Goal: Task Accomplishment & Management: Complete application form

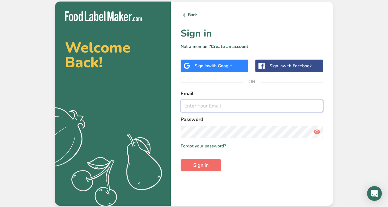
type input "[PERSON_NAME][EMAIL_ADDRESS][DOMAIN_NAME]"
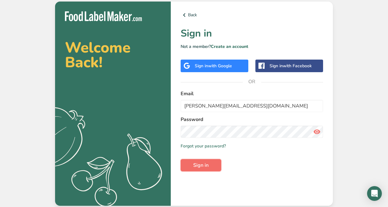
click at [200, 165] on span "Sign in" at bounding box center [200, 165] width 15 height 7
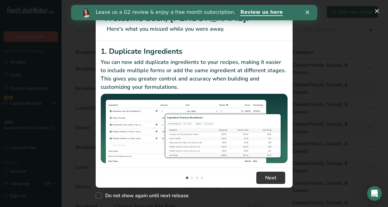
click at [308, 14] on polygon "Close" at bounding box center [307, 12] width 4 height 4
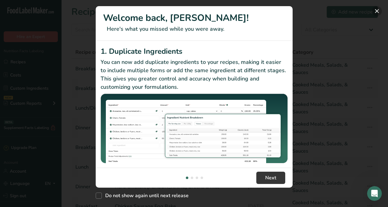
click at [376, 11] on button "New Features" at bounding box center [377, 11] width 10 height 10
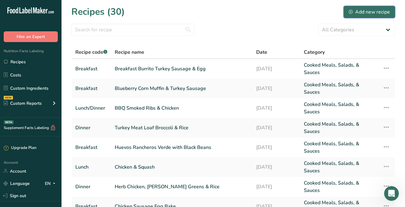
click at [366, 12] on div "Add new recipe" at bounding box center [369, 11] width 41 height 7
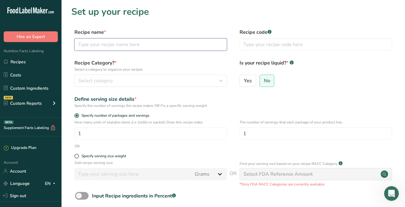
click at [158, 44] on input "text" at bounding box center [150, 44] width 152 height 12
type input "B"
type input "Chicken Sausage & Sweet Potato Breakfast Burrito"
type input "Breakfast"
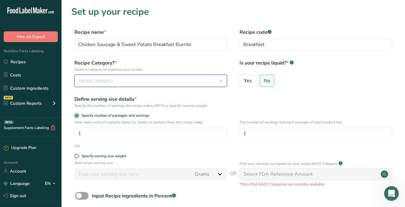
click at [140, 82] on div "Select category" at bounding box center [148, 80] width 141 height 7
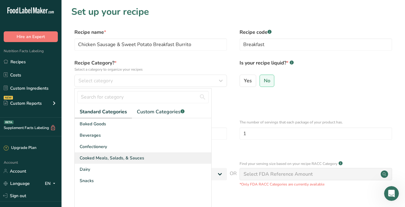
click at [129, 157] on span "Cooked Meals, Salads, & Sauces" at bounding box center [112, 158] width 65 height 6
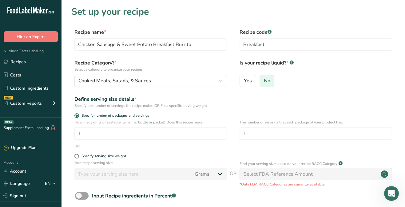
click at [268, 80] on span "No" at bounding box center [267, 81] width 6 height 6
click at [264, 80] on input "No" at bounding box center [262, 81] width 4 height 4
click at [268, 80] on span "No" at bounding box center [267, 81] width 6 height 6
click at [264, 80] on input "No" at bounding box center [262, 81] width 4 height 4
click at [77, 156] on span at bounding box center [76, 156] width 5 height 5
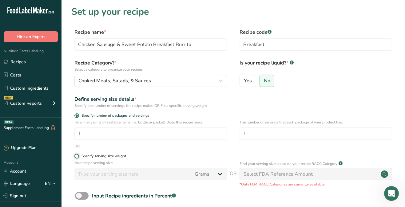
click at [77, 156] on input "Specify serving size weight" at bounding box center [76, 156] width 4 height 4
radio input "true"
radio input "false"
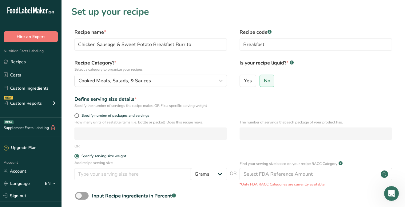
click at [216, 184] on div "Add recipe serving size. Grams kg mg mcg lb oz l mL fl oz tbsp tsp cup qt gallo…" at bounding box center [233, 173] width 324 height 27
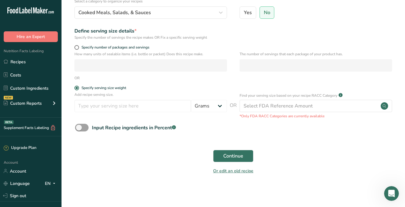
scroll to position [69, 0]
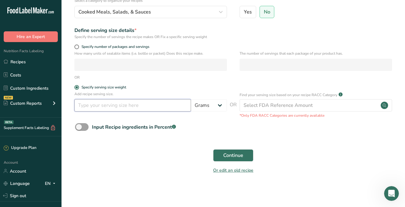
click at [136, 107] on input "number" at bounding box center [132, 105] width 117 height 12
type input "141"
click at [77, 47] on span at bounding box center [76, 47] width 5 height 5
click at [77, 47] on input "Specify number of packages and servings" at bounding box center [76, 47] width 4 height 4
radio input "true"
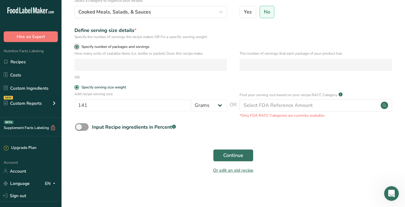
radio input "false"
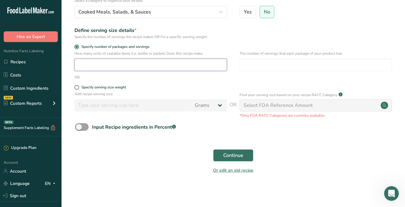
click at [92, 67] on input "number" at bounding box center [150, 65] width 152 height 12
click at [87, 68] on input "number" at bounding box center [150, 65] width 152 height 12
type input "1"
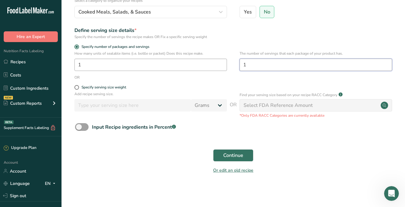
type input "1"
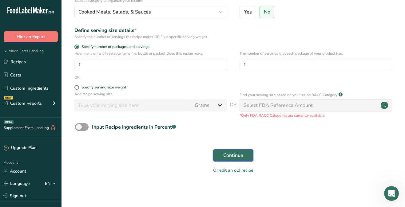
click at [231, 157] on span "Continue" at bounding box center [233, 155] width 20 height 7
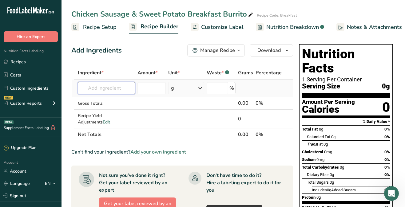
click at [123, 89] on input "text" at bounding box center [106, 88] width 57 height 12
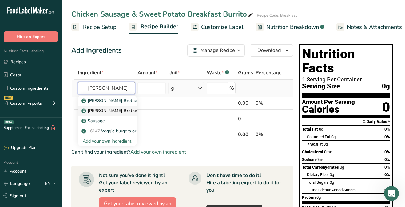
type input "[PERSON_NAME]"
click at [124, 112] on p "[PERSON_NAME] Brothers Chicken Sausage" at bounding box center [129, 111] width 93 height 6
type input "[PERSON_NAME] Brothers Chicken Sausage"
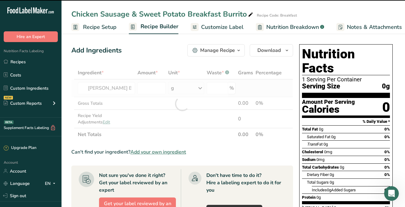
type input "0"
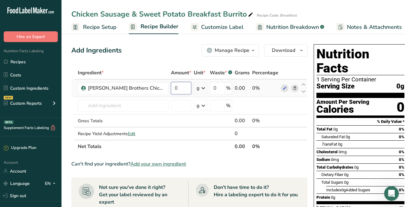
click at [179, 93] on input "0" at bounding box center [181, 88] width 20 height 12
type input "2"
click at [179, 90] on input "2" at bounding box center [181, 88] width 20 height 12
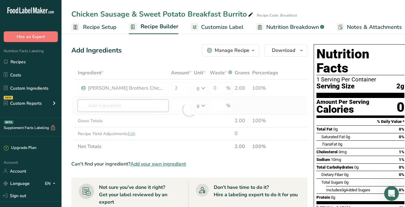
click at [136, 105] on div "Ingredient * Amount * Unit * Waste * .a-a{fill:#347362;}.b-a{fill:#fff;} Grams …" at bounding box center [189, 109] width 236 height 87
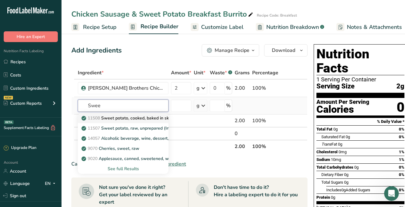
type input "Swee"
click at [133, 118] on p "11508 Sweet potato, cooked, baked in skin, flesh, without salt" at bounding box center [146, 118] width 127 height 6
type input "Sweet potato, cooked, baked in skin, flesh, without salt"
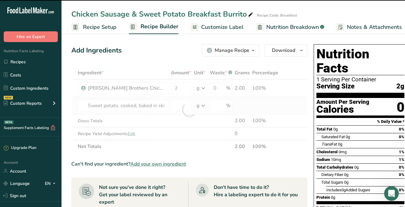
type input "0"
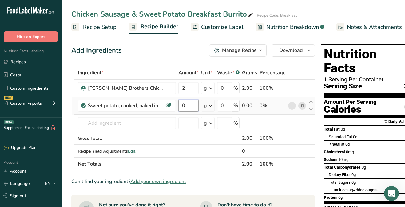
click at [192, 105] on input "0" at bounding box center [188, 106] width 20 height 12
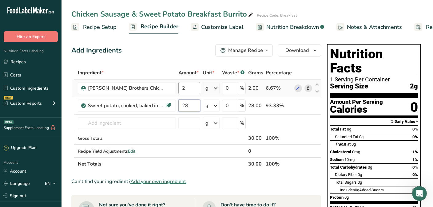
type input "28"
click at [191, 91] on div "Ingredient * Amount * Unit * Waste * .a-a{fill:#347362;}.b-a{fill:#fff;} Grams …" at bounding box center [196, 118] width 250 height 104
type input "56"
click at [155, 125] on input "text" at bounding box center [127, 123] width 98 height 12
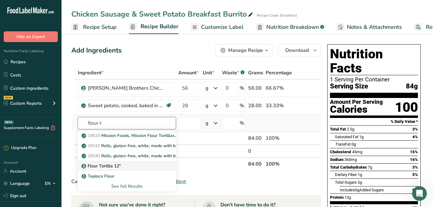
type input "flour t"
click at [109, 168] on p "Flour Tortilla 12"" at bounding box center [102, 166] width 38 height 6
type input "Flour Tortilla 12""
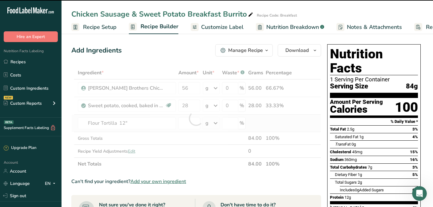
type input "0"
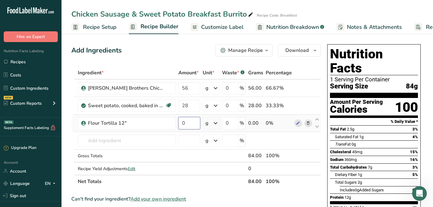
click at [186, 123] on input "0" at bounding box center [189, 123] width 22 height 12
type input "43"
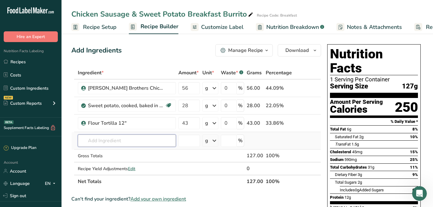
click at [116, 142] on input "text" at bounding box center [127, 141] width 98 height 12
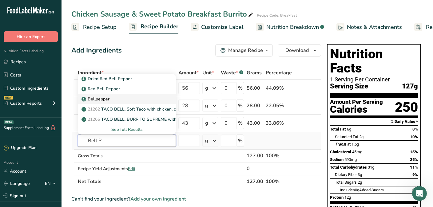
type input "Bell P"
click at [110, 101] on div "Bellpepper" at bounding box center [122, 99] width 78 height 6
type input "Bellpepper"
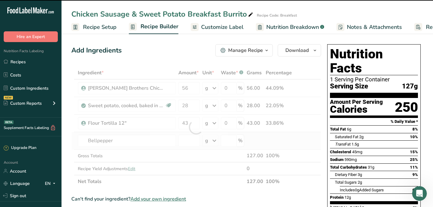
type input "0"
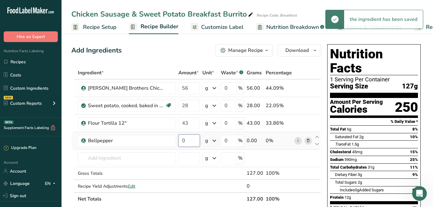
click at [188, 141] on input "0" at bounding box center [189, 141] width 22 height 12
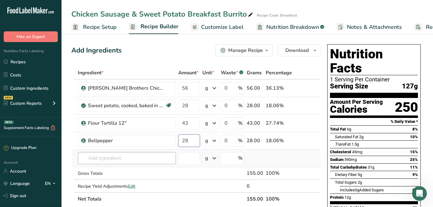
type input "28"
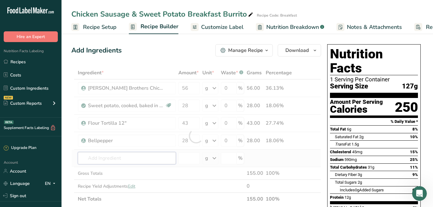
click at [132, 160] on div "Ingredient * Amount * Unit * Waste * .a-a{fill:#347362;}.b-a{fill:#fff;} Grams …" at bounding box center [196, 135] width 250 height 139
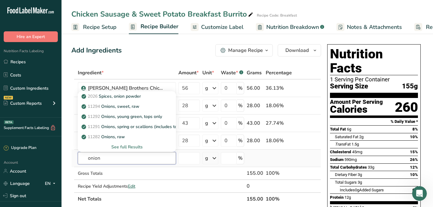
type input "onion"
click at [137, 146] on div "See full Results" at bounding box center [127, 147] width 88 height 6
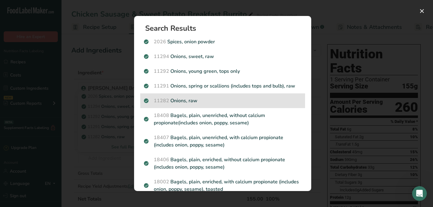
click at [174, 101] on p "11282 Onions, raw" at bounding box center [222, 100] width 157 height 7
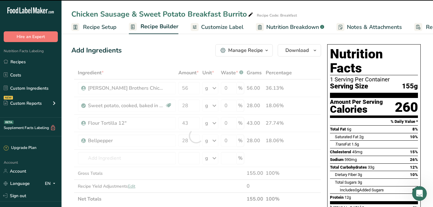
type input "0"
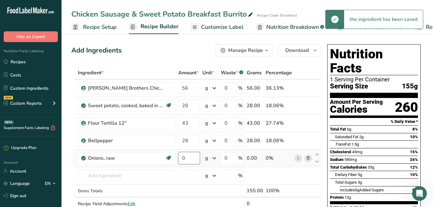
click at [189, 160] on input "0" at bounding box center [189, 158] width 22 height 12
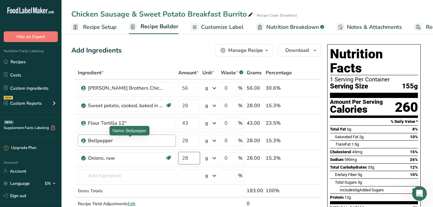
type input "28"
click at [191, 140] on input "28" at bounding box center [189, 141] width 22 height 12
type input "2"
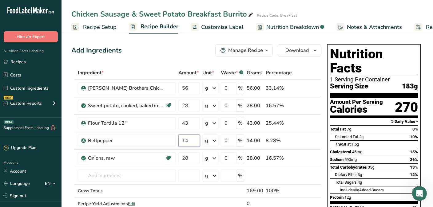
type input "14"
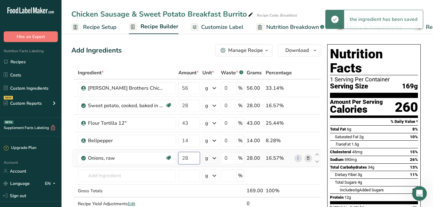
click at [187, 158] on input "28" at bounding box center [189, 158] width 22 height 12
type input "2"
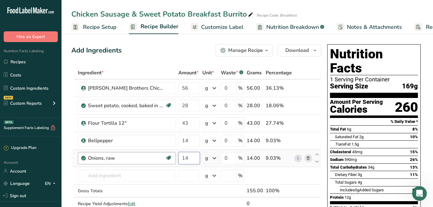
type input "14"
click at [189, 89] on input "56" at bounding box center [189, 88] width 22 height 12
type input "50"
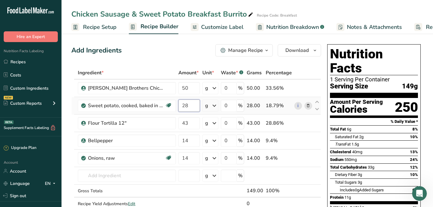
click at [189, 105] on input "28" at bounding box center [189, 106] width 22 height 12
click at [189, 106] on input "24" at bounding box center [189, 106] width 22 height 12
type input "20"
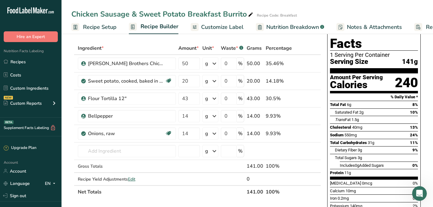
scroll to position [12, 0]
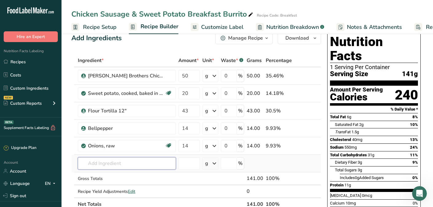
click at [90, 164] on input "text" at bounding box center [127, 163] width 98 height 12
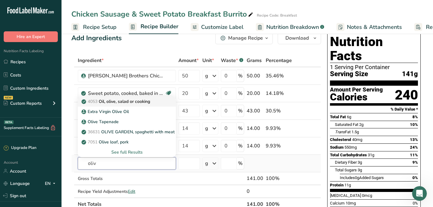
type input "oliv"
click at [113, 104] on p "4053 Oil, olive, salad or cooking" at bounding box center [116, 101] width 67 height 6
type input "Oil, olive, salad or cooking"
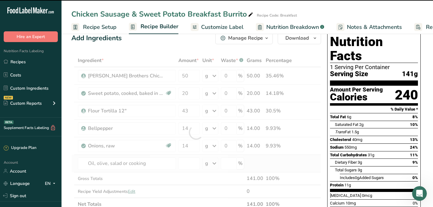
type input "0"
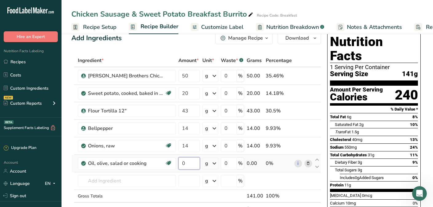
click at [185, 161] on input "0" at bounding box center [189, 163] width 22 height 12
type input "1"
click at [217, 164] on div "Ingredient * Amount * Unit * Waste * .a-a{fill:#347362;}.b-a{fill:#fff;} Grams …" at bounding box center [196, 141] width 250 height 174
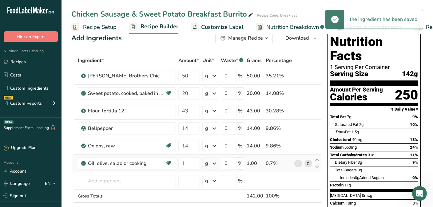
click at [217, 164] on icon at bounding box center [214, 163] width 7 height 11
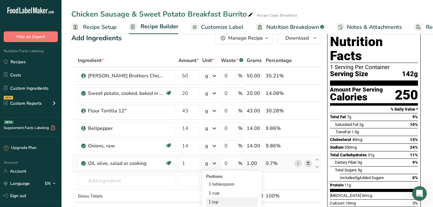
click at [221, 202] on div "1 tsp" at bounding box center [232, 202] width 52 height 9
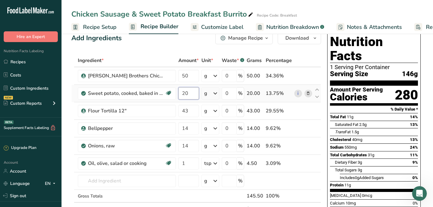
click at [189, 92] on input "20" at bounding box center [188, 93] width 21 height 12
type input "2"
type input "18"
click at [185, 75] on input "50" at bounding box center [188, 76] width 21 height 12
click at [196, 76] on input "40" at bounding box center [188, 76] width 21 height 12
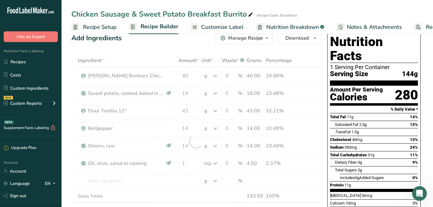
click at [199, 66] on div "Ingredient * Amount * Unit * Waste * .a-a{fill:#347362;}.b-a{fill:#fff;} Grams …" at bounding box center [196, 141] width 250 height 174
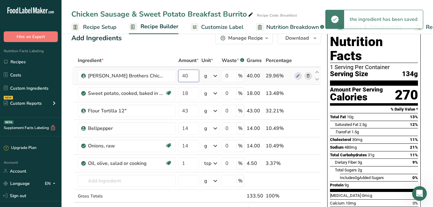
click at [190, 78] on input "40" at bounding box center [188, 76] width 21 height 12
click at [188, 77] on input "45" at bounding box center [188, 76] width 21 height 12
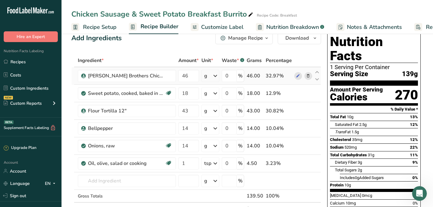
click at [199, 75] on div "Ingredient * Amount * Unit * Waste * .a-a{fill:#347362;}.b-a{fill:#fff;} Grams …" at bounding box center [196, 141] width 250 height 174
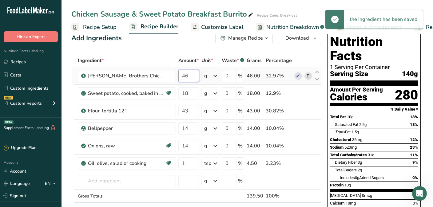
click at [191, 76] on input "46" at bounding box center [188, 76] width 21 height 12
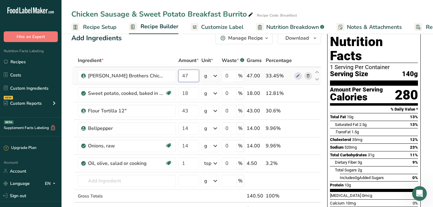
type input "47"
click at [95, 184] on input "text" at bounding box center [127, 181] width 98 height 12
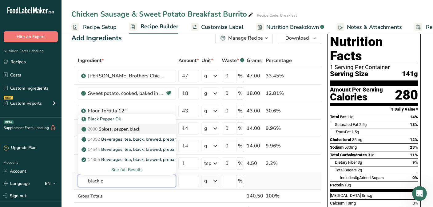
type input "black p"
click at [121, 129] on p "2030 Spices, pepper, black" at bounding box center [111, 129] width 57 height 6
type input "Spices, pepper, black"
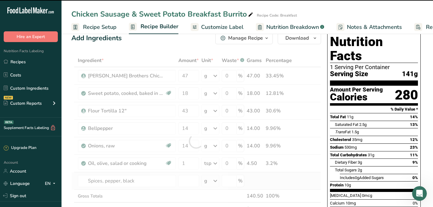
type input "0"
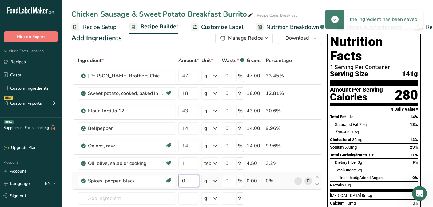
click at [185, 181] on input "0" at bounding box center [188, 181] width 21 height 12
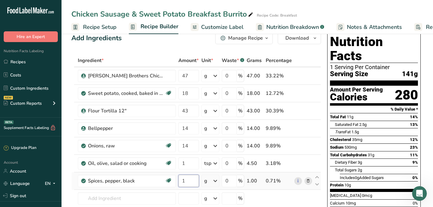
type input "1"
click at [217, 182] on div "Ingredient * Amount * Unit * Waste * .a-a{fill:#347362;}.b-a{fill:#fff;} Grams …" at bounding box center [196, 150] width 250 height 192
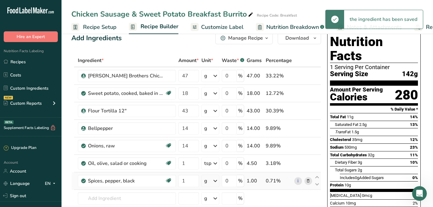
click at [217, 181] on icon at bounding box center [215, 181] width 7 height 11
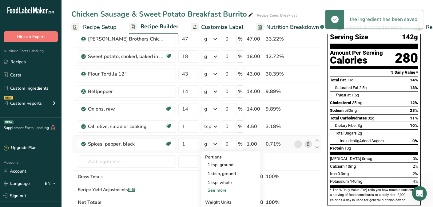
scroll to position [61, 0]
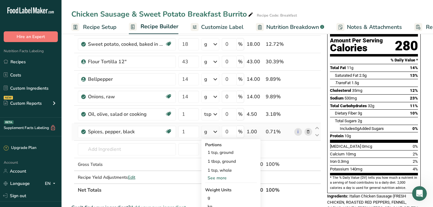
click at [218, 178] on div "See more" at bounding box center [231, 178] width 52 height 6
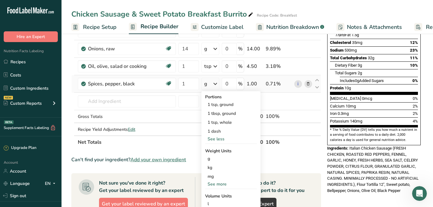
scroll to position [111, 0]
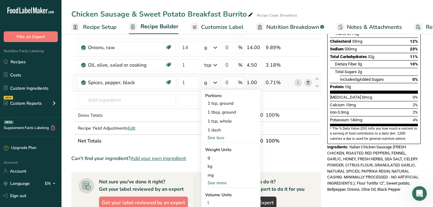
click at [218, 178] on div "mg" at bounding box center [231, 175] width 52 height 9
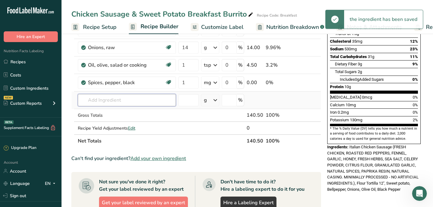
click at [105, 98] on input "text" at bounding box center [127, 100] width 98 height 12
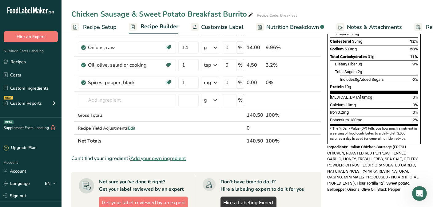
click at [323, 108] on div "Add Ingredients Manage Recipe Delete Recipe Duplicate Recipe Scale Recipe Save …" at bounding box center [197, 143] width 253 height 424
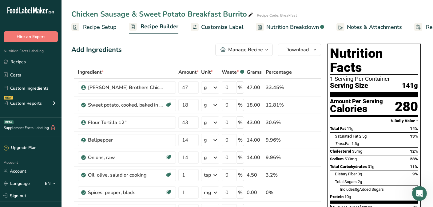
scroll to position [0, 0]
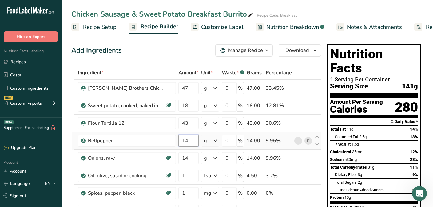
click at [188, 139] on input "14" at bounding box center [188, 141] width 20 height 12
type input "12"
click at [190, 160] on div "Ingredient * Amount * Unit * Waste * .a-a{fill:#347362;}.b-a{fill:#fff;} Grams …" at bounding box center [196, 162] width 250 height 192
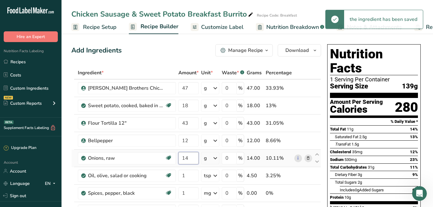
click at [190, 160] on input "14" at bounding box center [188, 158] width 20 height 12
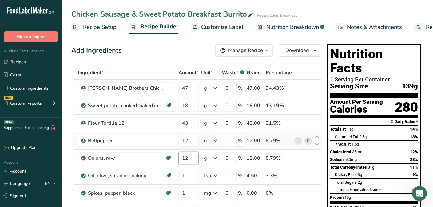
type input "12"
click at [199, 149] on div "Ingredient * Amount * Unit * Waste * .a-a{fill:#347362;}.b-a{fill:#fff;} Grams …" at bounding box center [196, 162] width 250 height 192
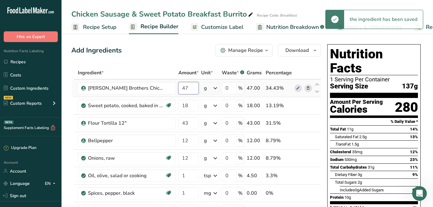
click at [189, 89] on input "47" at bounding box center [188, 88] width 20 height 12
type input "4"
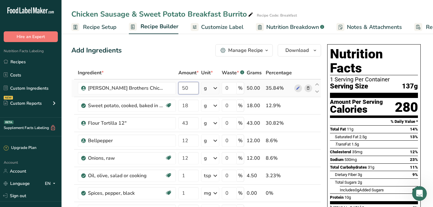
type input "50"
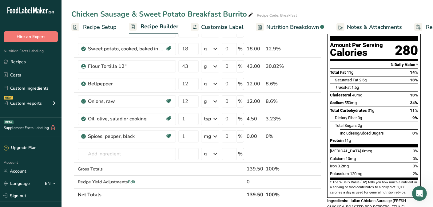
scroll to position [49, 0]
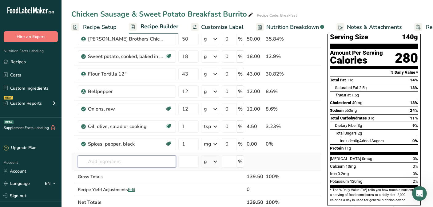
click at [134, 163] on input "text" at bounding box center [127, 162] width 98 height 12
type input "Italian sdas"
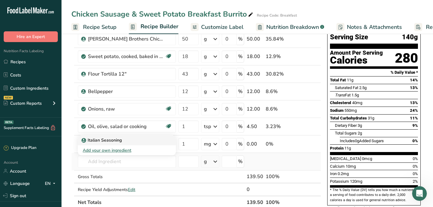
click at [125, 139] on div "Italian Seasoning" at bounding box center [122, 140] width 78 height 6
type input "Italian Seasoning"
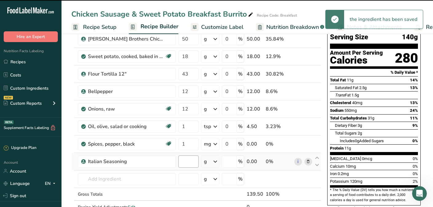
type input "0"
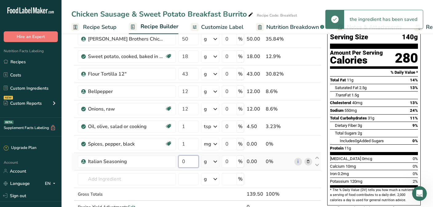
click at [189, 162] on input "0" at bounding box center [188, 162] width 20 height 12
type input "1"
click at [216, 161] on icon at bounding box center [215, 161] width 7 height 11
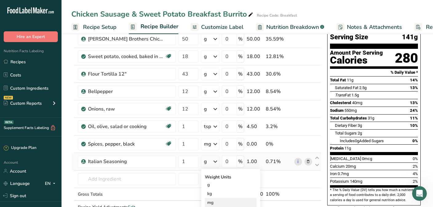
click at [217, 200] on div "mg" at bounding box center [231, 202] width 52 height 9
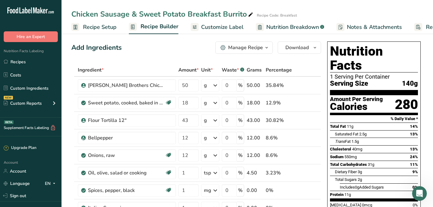
scroll to position [0, 0]
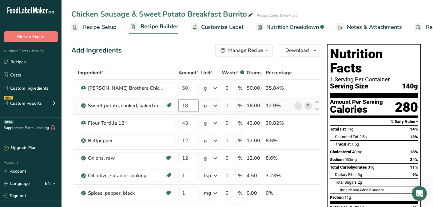
click at [191, 105] on input "18" at bounding box center [188, 106] width 20 height 12
type input "19"
click at [194, 117] on div "Ingredient * Amount * Unit * Waste * .a-a{fill:#347362;}.b-a{fill:#fff;} Grams …" at bounding box center [196, 170] width 250 height 209
click at [317, 52] on icon "button" at bounding box center [314, 51] width 5 height 8
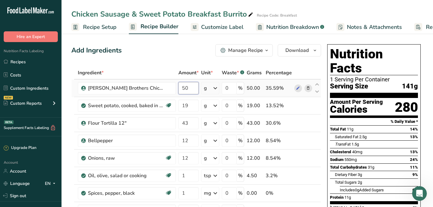
click at [191, 89] on input "50" at bounding box center [188, 88] width 20 height 12
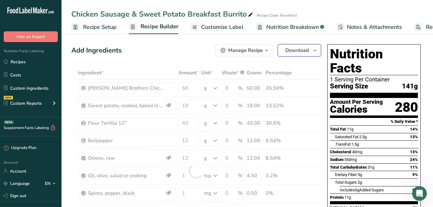
click at [317, 49] on icon "button" at bounding box center [314, 51] width 5 height 8
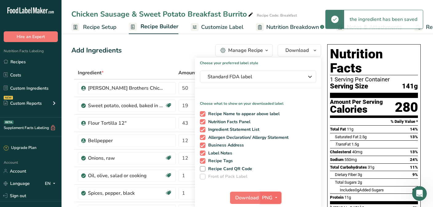
click at [275, 197] on icon "button" at bounding box center [276, 198] width 5 height 8
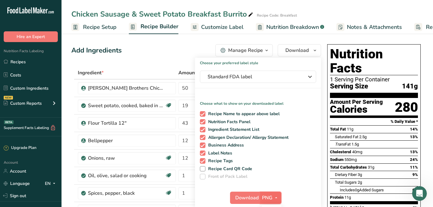
click at [275, 199] on icon "button" at bounding box center [276, 198] width 5 height 8
click at [265, 199] on span "PNG" at bounding box center [267, 197] width 10 height 7
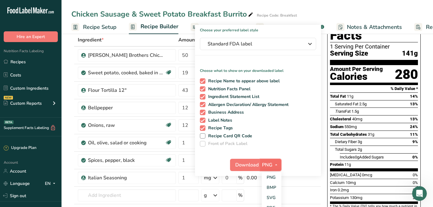
scroll to position [37, 0]
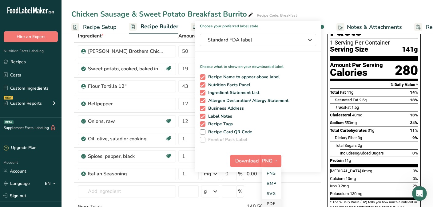
click at [271, 202] on link "PDF" at bounding box center [272, 204] width 20 height 10
click at [250, 162] on span "Download" at bounding box center [247, 160] width 23 height 7
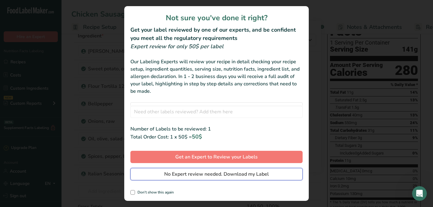
click at [239, 177] on span "No Expert review needed. Download my Label" at bounding box center [216, 174] width 105 height 7
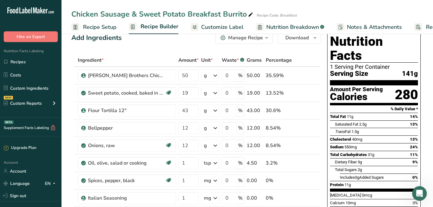
scroll to position [0, 0]
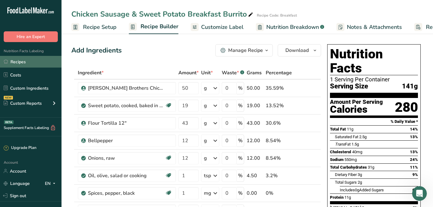
click at [22, 61] on link "Recipes" at bounding box center [30, 62] width 61 height 12
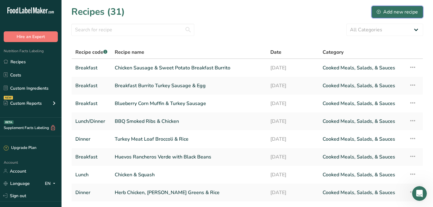
click at [387, 14] on div "Add new recipe" at bounding box center [397, 11] width 41 height 7
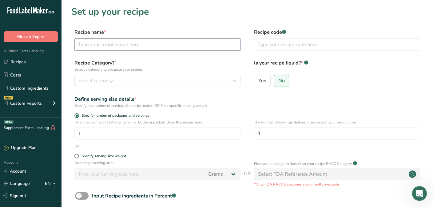
click at [173, 47] on input "text" at bounding box center [157, 44] width 166 height 12
type input "B"
type input "T"
type input "Ground Turkey Egg & Cheese Breakfast Taco"
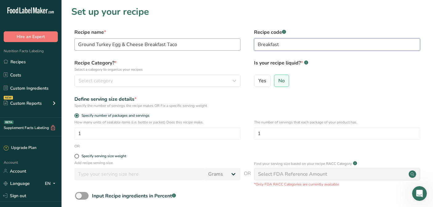
type input "Breakfast"
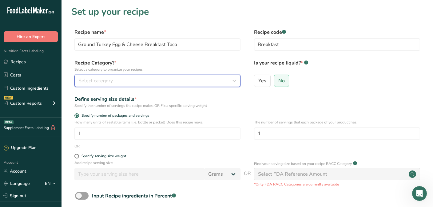
click at [172, 82] on div "Select category" at bounding box center [155, 80] width 154 height 7
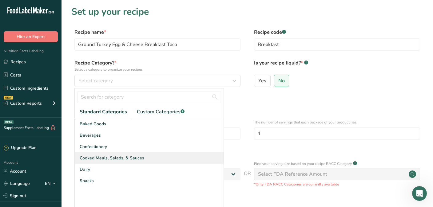
click at [127, 160] on span "Cooked Meals, Salads, & Sauces" at bounding box center [112, 158] width 65 height 6
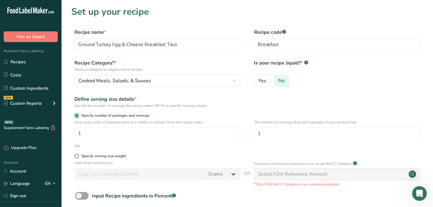
click at [282, 81] on span "No" at bounding box center [281, 81] width 6 height 6
click at [278, 81] on input "No" at bounding box center [276, 81] width 4 height 4
click at [212, 147] on div "OR" at bounding box center [247, 147] width 352 height 6
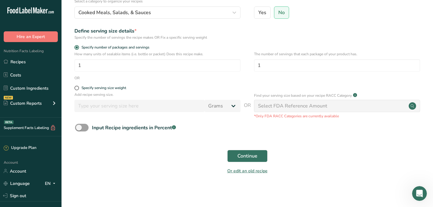
scroll to position [69, 0]
click at [246, 155] on span "Continue" at bounding box center [247, 155] width 20 height 7
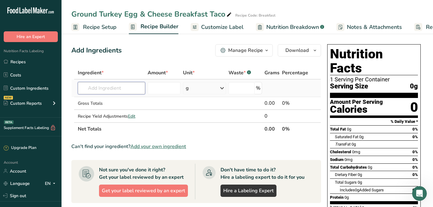
click at [119, 90] on input "text" at bounding box center [111, 88] width 67 height 12
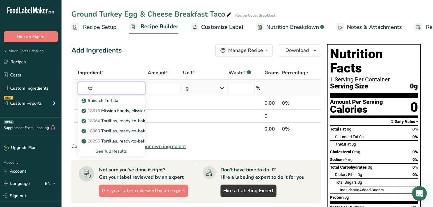
type input "t"
type input "Corn tor"
click at [109, 112] on p "Corn Tortillas" at bounding box center [98, 111] width 31 height 6
type input "Corn Tortillas"
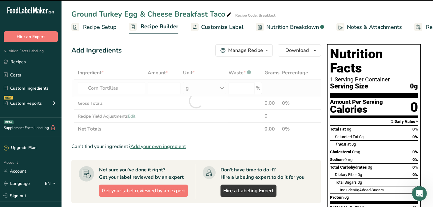
type input "0"
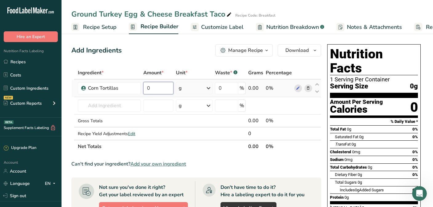
click at [164, 85] on input "0" at bounding box center [158, 88] width 30 height 12
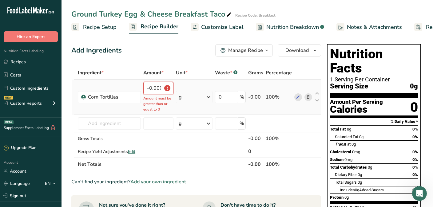
type input "0"
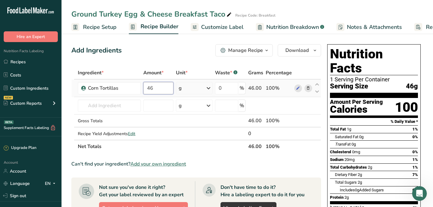
click at [157, 89] on input "46" at bounding box center [158, 88] width 30 height 12
type input "47"
click at [97, 108] on input "text" at bounding box center [109, 106] width 63 height 12
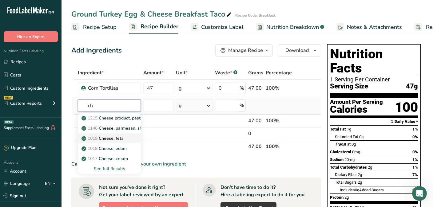
type input "c"
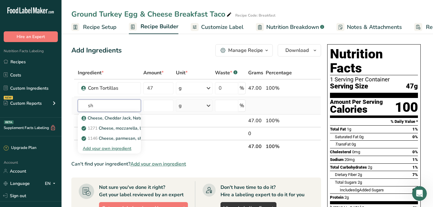
type input "s"
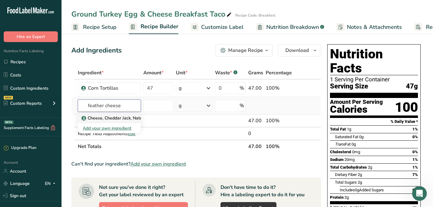
type input "feather cheese"
click at [120, 120] on p "Cheese, Cheddar Jack, Natural Feather Shredded" at bounding box center [134, 118] width 102 height 6
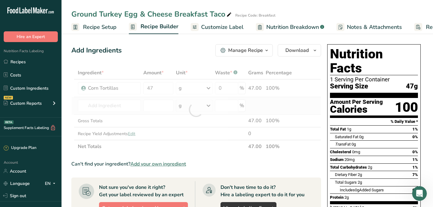
type input "Cheese, Cheddar Jack, Natural Feather Shredded"
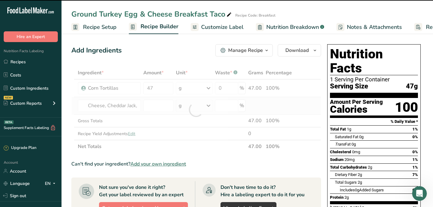
type input "0"
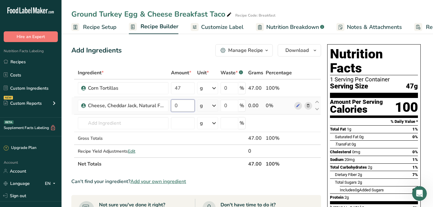
click at [180, 105] on input "0" at bounding box center [183, 106] width 24 height 12
click at [184, 107] on input "14" at bounding box center [183, 106] width 24 height 12
type input "1"
type input "28"
click at [127, 127] on input "text" at bounding box center [123, 123] width 91 height 12
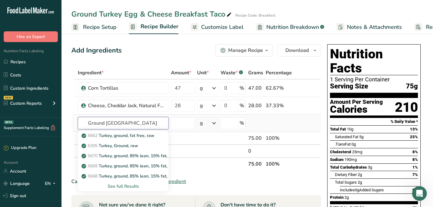
type input "Ground [GEOGRAPHIC_DATA]"
click at [118, 186] on div "See full Results" at bounding box center [123, 186] width 81 height 6
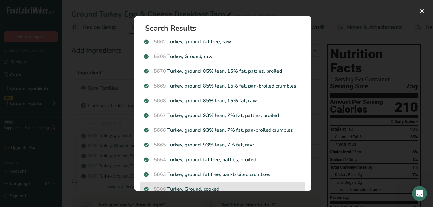
click at [232, 189] on p "5306 Turkey, Ground, cooked" at bounding box center [222, 189] width 157 height 7
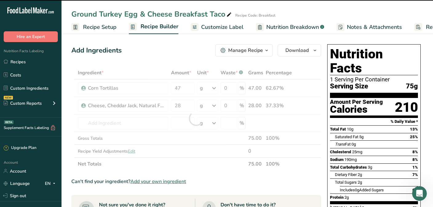
type input "0"
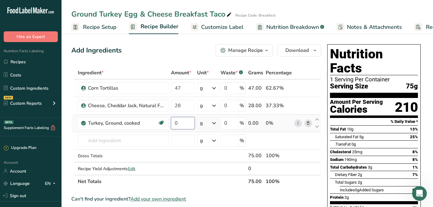
click at [183, 125] on input "0" at bounding box center [183, 123] width 24 height 12
type input "56"
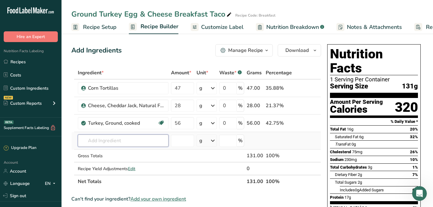
click at [119, 141] on input "text" at bounding box center [123, 141] width 91 height 12
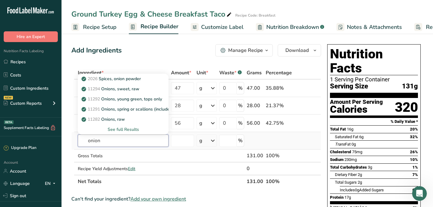
type input "onion"
click at [123, 130] on div "See full Results" at bounding box center [123, 129] width 81 height 6
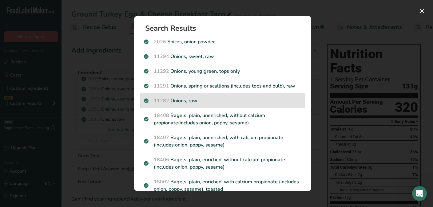
click at [177, 101] on p "11282 Onions, raw" at bounding box center [222, 100] width 157 height 7
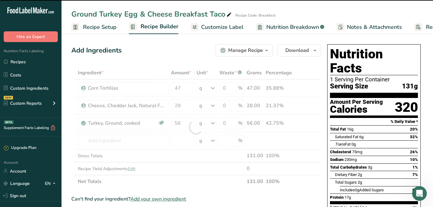
type input "0"
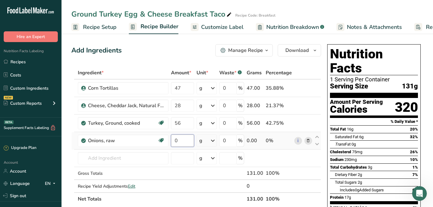
click at [181, 142] on input "0" at bounding box center [182, 141] width 23 height 12
type input "1"
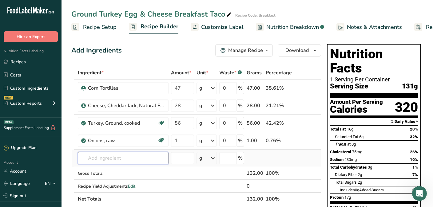
click at [140, 158] on div "Ingredient * Amount * Unit * Waste * .a-a{fill:#347362;}.b-a{fill:#fff;} Grams …" at bounding box center [196, 135] width 250 height 139
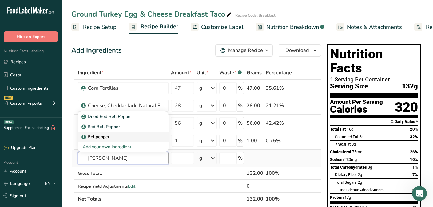
type input "[PERSON_NAME]"
click at [126, 136] on div "Bellpepper" at bounding box center [118, 137] width 71 height 6
type input "Bellpepper"
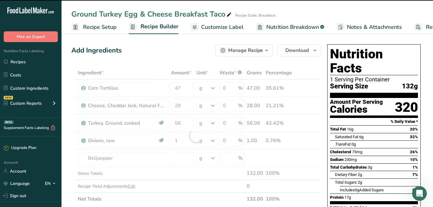
type input "0"
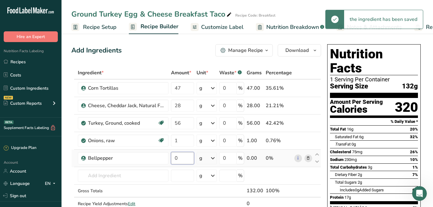
click at [178, 160] on input "0" at bounding box center [182, 158] width 23 height 12
type input "1"
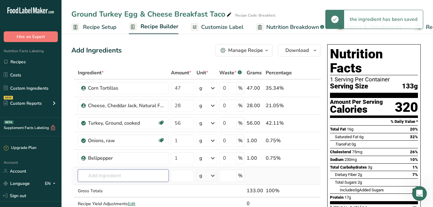
click at [113, 179] on input "text" at bounding box center [123, 176] width 91 height 12
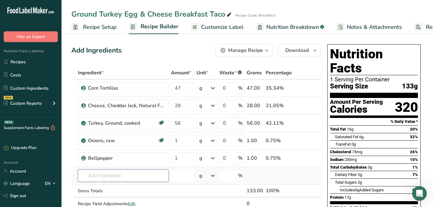
type input "f"
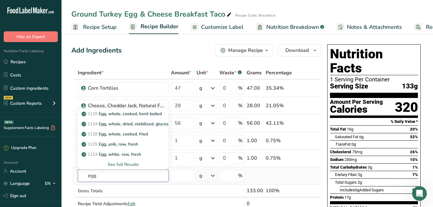
type input "egg"
click at [119, 166] on div "See full Results" at bounding box center [123, 164] width 81 height 6
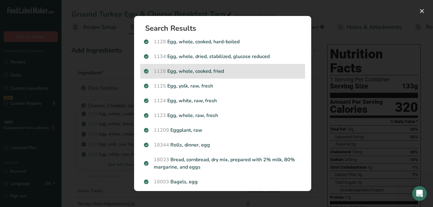
click at [190, 72] on p "1128 Egg, whole, cooked, fried" at bounding box center [222, 71] width 157 height 7
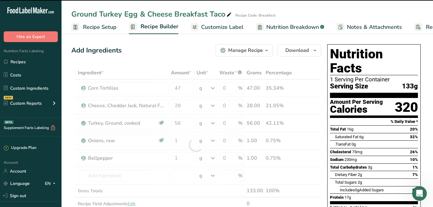
type input "0"
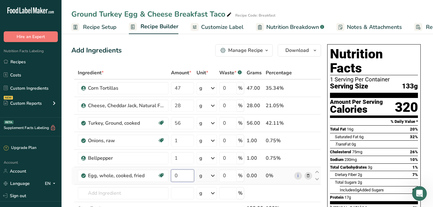
click at [184, 175] on input "0" at bounding box center [182, 176] width 23 height 12
type input "1"
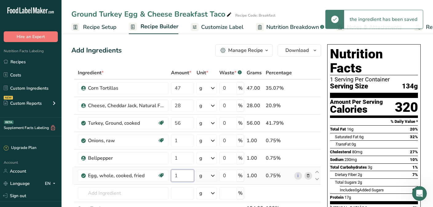
click at [180, 177] on input "1" at bounding box center [182, 176] width 23 height 12
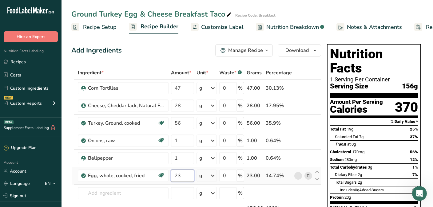
click at [181, 177] on input "23" at bounding box center [182, 176] width 23 height 12
click at [184, 176] on input "20" at bounding box center [182, 176] width 23 height 12
type input "2"
type input "18"
click at [180, 124] on input "56" at bounding box center [182, 123] width 23 height 12
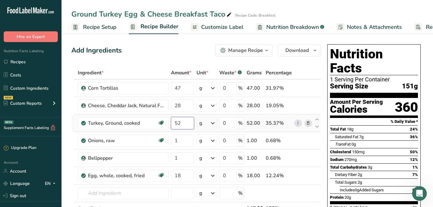
type input "52"
click at [183, 105] on input "28" at bounding box center [182, 106] width 23 height 12
click at [181, 108] on input "24" at bounding box center [182, 106] width 23 height 12
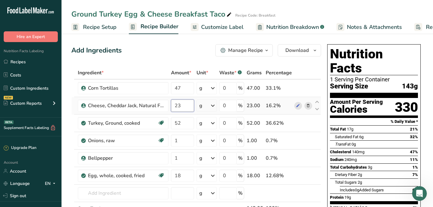
type input "23"
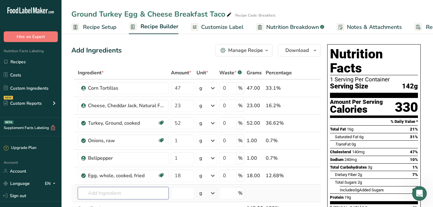
click at [105, 193] on input "text" at bounding box center [123, 193] width 91 height 12
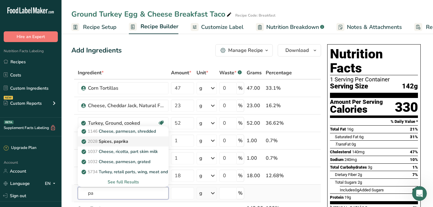
type input "pa"
click at [121, 141] on p "2028 Spices, paprika" at bounding box center [106, 141] width 46 height 6
type input "Spices, paprika"
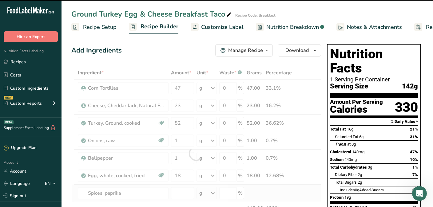
type input "0"
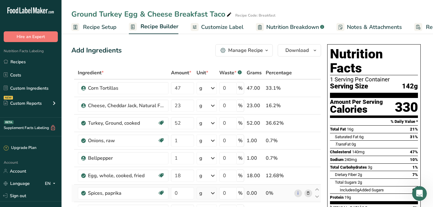
click at [214, 193] on icon at bounding box center [212, 193] width 7 height 11
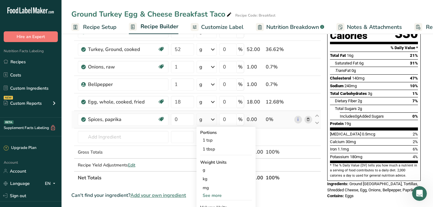
scroll to position [86, 0]
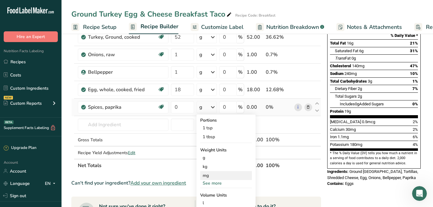
click at [213, 176] on div "mg" at bounding box center [226, 175] width 52 height 9
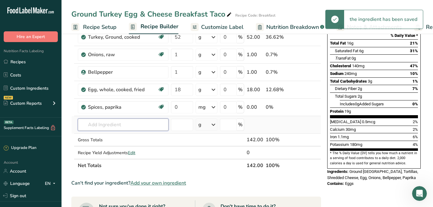
click at [122, 121] on input "text" at bounding box center [123, 125] width 91 height 12
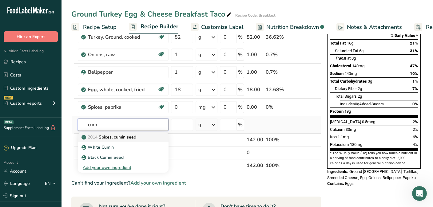
type input "cum"
click at [108, 138] on p "2014 Spices, cumin seed" at bounding box center [109, 137] width 53 height 6
type input "Spices, cumin seed"
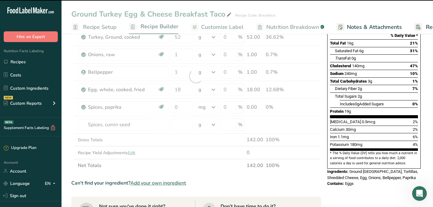
type input "0"
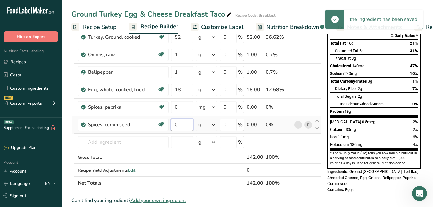
click at [180, 127] on input "0" at bounding box center [182, 125] width 22 height 12
click at [181, 109] on div "Ingredient * Amount * Unit * Waste * .a-a{fill:#347362;}.b-a{fill:#fff;} Grams …" at bounding box center [196, 84] width 250 height 209
type input "1"
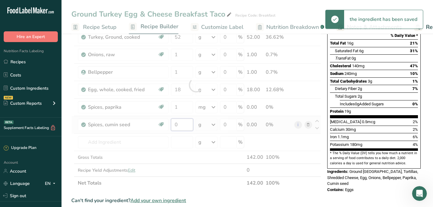
click at [182, 123] on div "Ingredient * Amount * Unit * Waste * .a-a{fill:#347362;}.b-a{fill:#fff;} Grams …" at bounding box center [196, 84] width 250 height 209
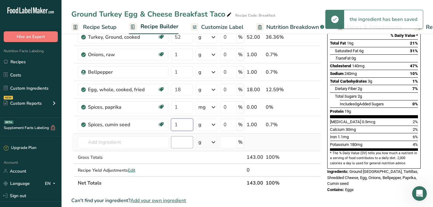
type input "1"
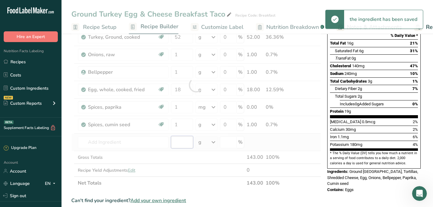
click at [187, 136] on div "Ingredient * Amount * Unit * Waste * .a-a{fill:#347362;}.b-a{fill:#fff;} Grams …" at bounding box center [196, 84] width 250 height 209
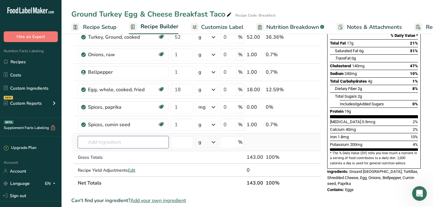
click at [121, 146] on input "text" at bounding box center [123, 142] width 91 height 12
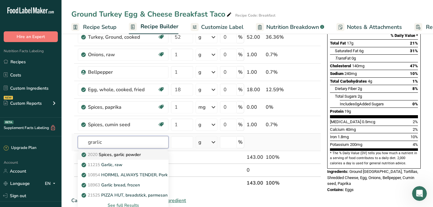
type input "grarlic"
click at [121, 155] on p "2020 Spices, garlic powder" at bounding box center [112, 155] width 58 height 6
type input "Spices, garlic powder"
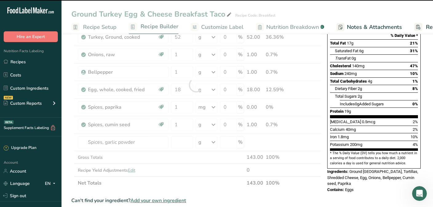
type input "0"
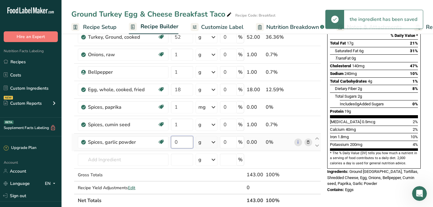
click at [184, 144] on input "0" at bounding box center [182, 142] width 22 height 12
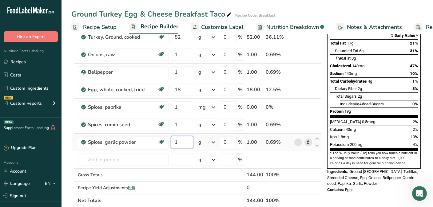
type input "1"
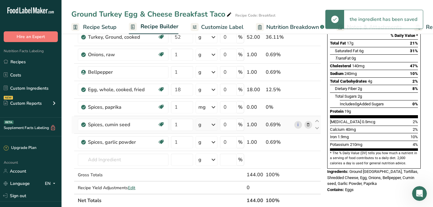
click at [216, 125] on icon at bounding box center [213, 124] width 7 height 11
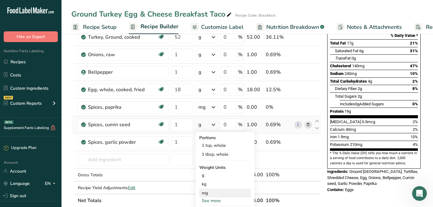
click at [208, 194] on div "mg" at bounding box center [225, 193] width 52 height 9
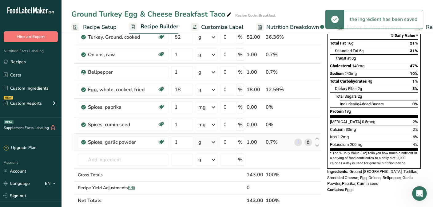
click at [216, 144] on icon at bounding box center [213, 142] width 7 height 11
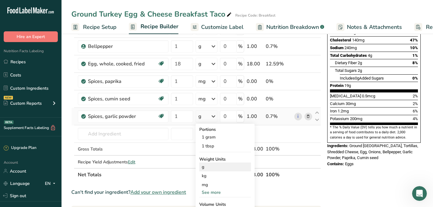
scroll to position [123, 0]
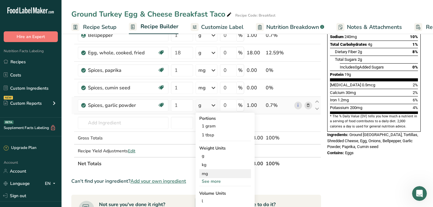
click at [207, 176] on div "mg" at bounding box center [225, 173] width 52 height 9
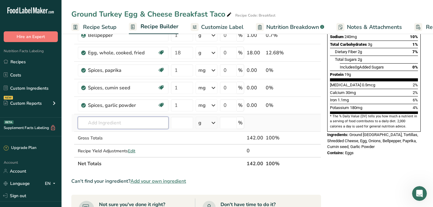
click at [129, 122] on input "text" at bounding box center [123, 123] width 91 height 12
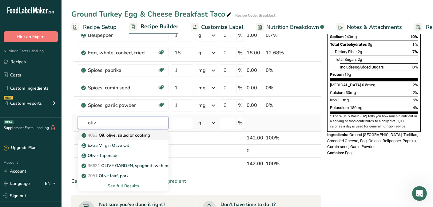
type input "oliv"
click at [127, 136] on p "4053 Oil, olive, salad or cooking" at bounding box center [116, 135] width 67 height 6
type input "Oil, olive, salad or cooking"
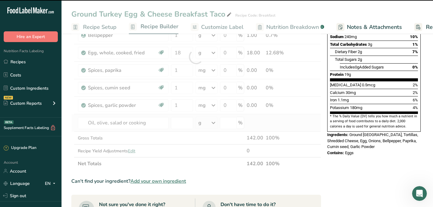
type input "0"
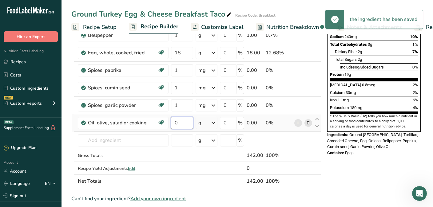
click at [177, 126] on input "0" at bounding box center [182, 123] width 22 height 12
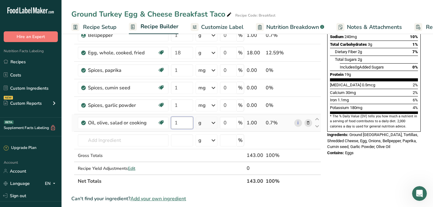
type input "1"
click at [215, 122] on div "Ingredient * Amount * Unit * Waste * .a-a{fill:#347362;}.b-a{fill:#fff;} Grams …" at bounding box center [196, 65] width 250 height 244
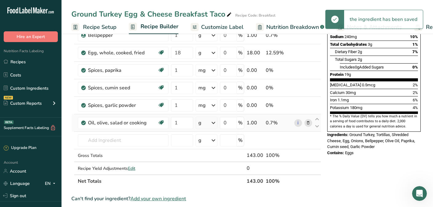
click at [215, 122] on icon at bounding box center [213, 122] width 7 height 11
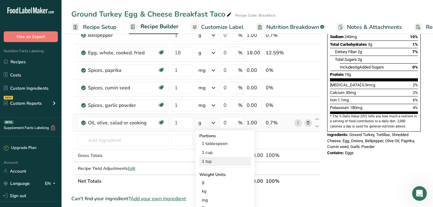
click at [209, 159] on div "1 tsp" at bounding box center [225, 161] width 52 height 9
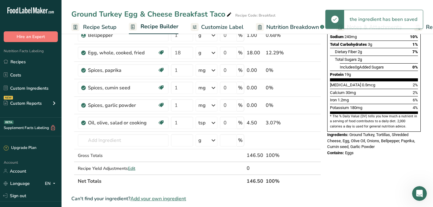
click at [348, 167] on div "Nutrition Facts 1 Serving Per Container Serving Size 147g Amount Per Serving Ca…" at bounding box center [374, 157] width 98 height 477
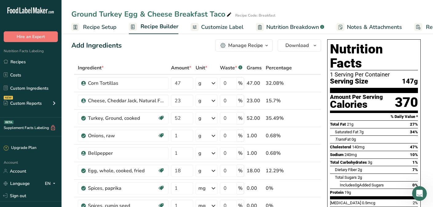
scroll to position [0, 0]
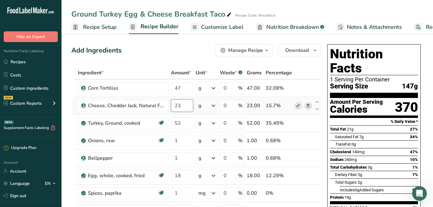
click at [183, 106] on input "23" at bounding box center [182, 106] width 22 height 12
type input "20"
click at [188, 119] on div "Ingredient * Amount * Unit * Waste * .a-a{fill:#347362;}.b-a{fill:#fff;} Grams …" at bounding box center [196, 188] width 250 height 244
click at [186, 122] on input "52" at bounding box center [182, 123] width 22 height 12
type input "51"
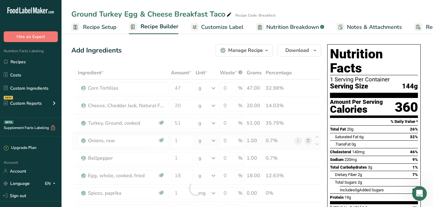
click at [195, 133] on div "Ingredient * Amount * Unit * Waste * .a-a{fill:#347362;}.b-a{fill:#fff;} Grams …" at bounding box center [196, 188] width 250 height 244
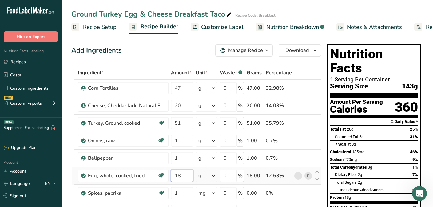
click at [181, 177] on input "18" at bounding box center [182, 176] width 22 height 12
type input "17"
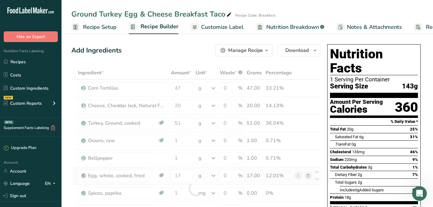
click at [195, 178] on div "Ingredient * Amount * Unit * Waste * .a-a{fill:#347362;}.b-a{fill:#fff;} Grams …" at bounding box center [196, 188] width 250 height 244
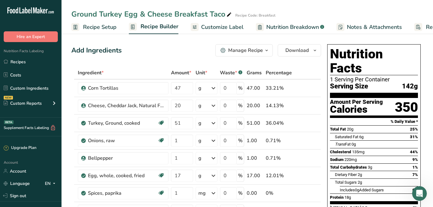
click at [315, 51] on icon "button" at bounding box center [314, 51] width 5 height 8
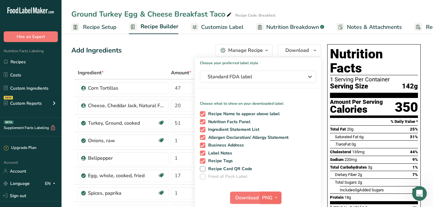
click at [277, 196] on icon "button" at bounding box center [276, 198] width 5 height 8
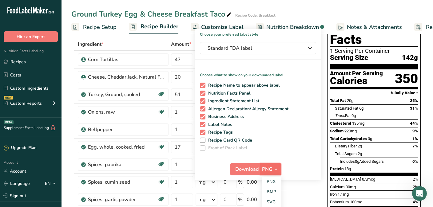
scroll to position [37, 0]
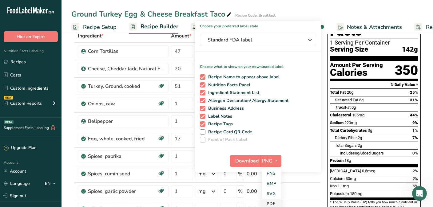
click at [271, 201] on link "PDF" at bounding box center [272, 204] width 20 height 10
click at [168, 198] on td "Spices, garlic powder Dairy free Gluten free Vegan Vegetarian Soy free" at bounding box center [123, 192] width 93 height 18
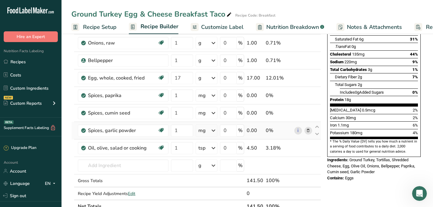
scroll to position [98, 0]
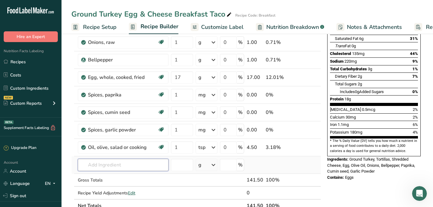
click at [117, 167] on input "text" at bounding box center [123, 165] width 91 height 12
type input "dried gar"
click at [113, 145] on p "Dried Minced Garlic" at bounding box center [105, 144] width 44 height 6
type input "Dried Minced Garlic"
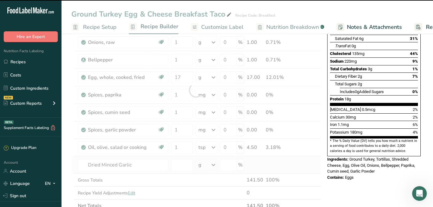
type input "0"
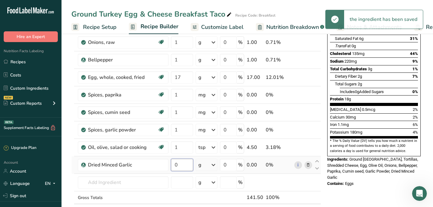
click at [180, 169] on input "0" at bounding box center [182, 165] width 22 height 12
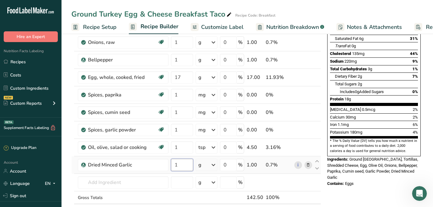
type input "1"
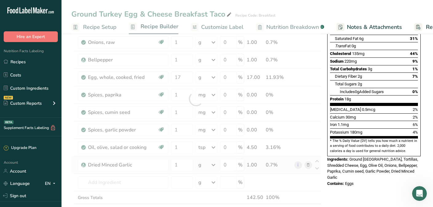
click at [213, 165] on div "Ingredient * Amount * Unit * Waste * .a-a{fill:#347362;}.b-a{fill:#fff;} Grams …" at bounding box center [196, 99] width 250 height 262
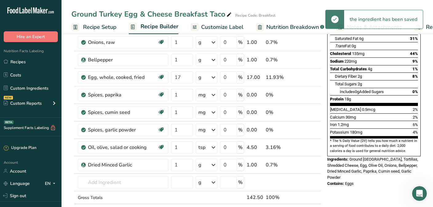
click at [214, 166] on icon at bounding box center [213, 165] width 7 height 11
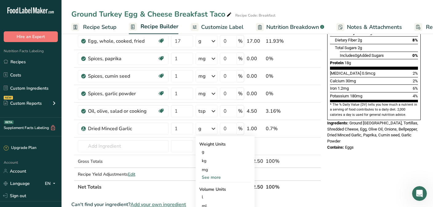
scroll to position [135, 0]
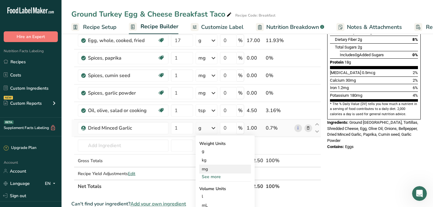
click at [212, 168] on div "mg" at bounding box center [225, 169] width 52 height 9
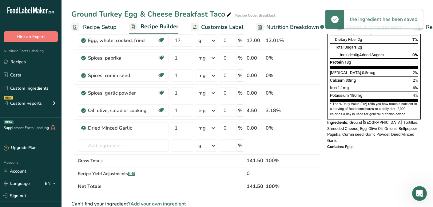
click at [349, 167] on div "Nutrition Facts 1 Serving Per Container Serving Size 142g Amount Per Serving Ca…" at bounding box center [374, 154] width 98 height 494
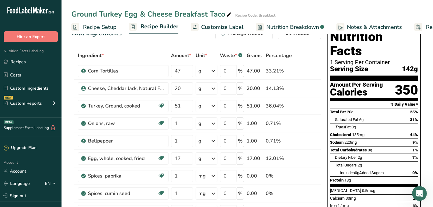
scroll to position [0, 0]
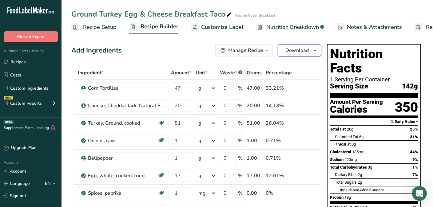
click at [317, 51] on icon "button" at bounding box center [314, 51] width 5 height 8
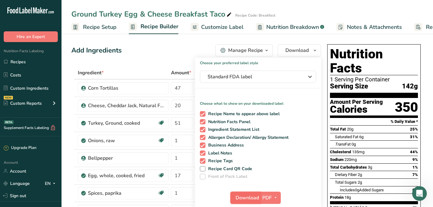
click at [252, 197] on span "Download" at bounding box center [247, 197] width 23 height 7
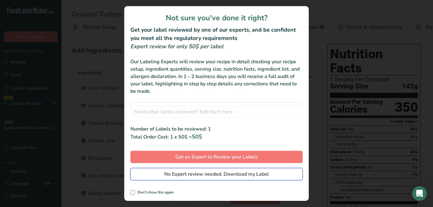
click at [224, 174] on span "No Expert review needed. Download my Label" at bounding box center [216, 174] width 105 height 7
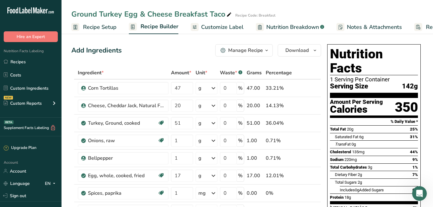
click at [288, 3] on div "Ground Turkey Egg & Cheese Breakfast Taco Recipe Code: Breakfast Recipe Setup R…" at bounding box center [246, 17] width 371 height 34
click at [27, 60] on link "Recipes" at bounding box center [30, 62] width 61 height 12
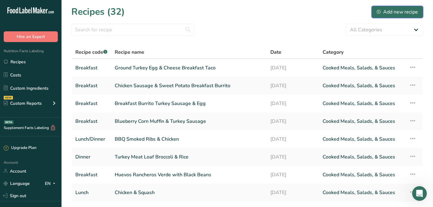
click at [387, 11] on div "Add new recipe" at bounding box center [397, 11] width 41 height 7
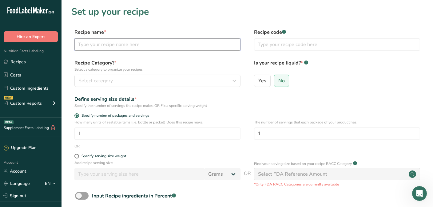
click at [144, 45] on input "text" at bounding box center [157, 44] width 166 height 12
click at [109, 45] on input "Chicken Fried Vegetable Rice" at bounding box center [157, 44] width 166 height 12
click at [124, 46] on input "Chicken & Vegetable Rice" at bounding box center [157, 44] width 166 height 12
type input "Chicken & Vegetable Fried Rice"
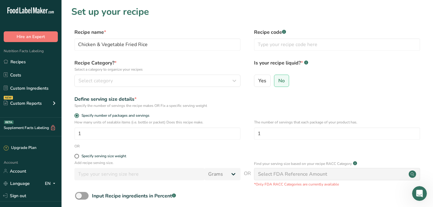
click at [143, 53] on div "Recipe name * Chicken & Vegetable Fried Rice Recipe code .a-a{fill:#347362;}.b-…" at bounding box center [247, 42] width 352 height 26
click at [278, 49] on input "text" at bounding box center [337, 44] width 166 height 12
type input "Lunch/Dinner"
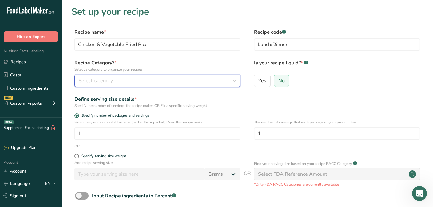
click at [184, 81] on div "Select category" at bounding box center [155, 80] width 154 height 7
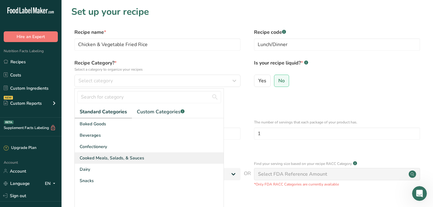
click at [142, 157] on span "Cooked Meals, Salads, & Sauces" at bounding box center [112, 158] width 65 height 6
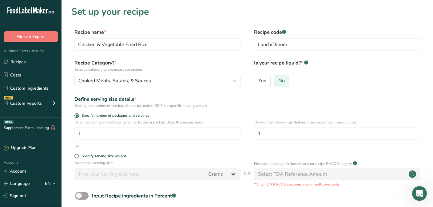
click at [282, 82] on span "No" at bounding box center [281, 81] width 6 height 6
click at [278, 82] on input "No" at bounding box center [276, 81] width 4 height 4
click at [225, 188] on form "Recipe name * Chicken & Vegetable Fried Rice Recipe code .a-a{fill:#347362;}.b-…" at bounding box center [247, 138] width 352 height 218
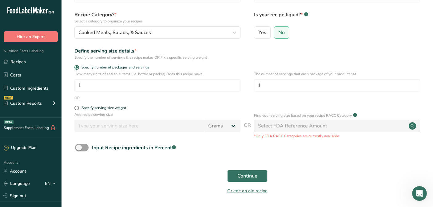
scroll to position [49, 0]
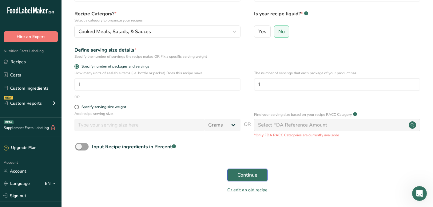
click at [252, 173] on span "Continue" at bounding box center [247, 175] width 20 height 7
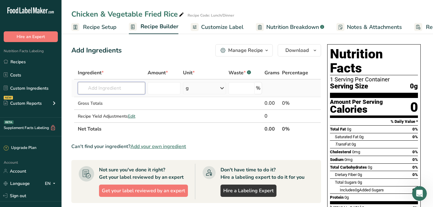
click at [124, 89] on input "text" at bounding box center [111, 88] width 67 height 12
type input "j"
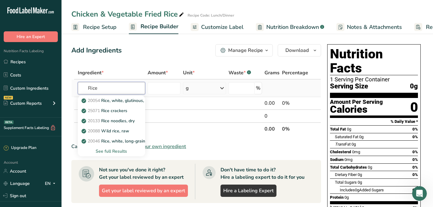
type input "Rice"
click at [108, 153] on div "See full Results" at bounding box center [111, 151] width 57 height 6
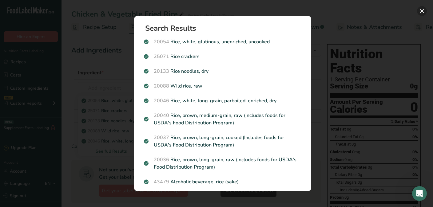
click at [387, 10] on button "Search results modal" at bounding box center [422, 11] width 10 height 10
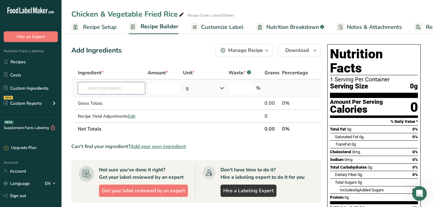
click at [115, 92] on input "text" at bounding box center [111, 88] width 67 height 12
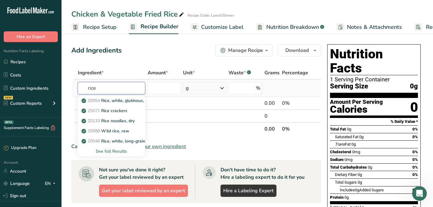
type input "rice"
click at [103, 153] on div "See full Results" at bounding box center [111, 151] width 57 height 6
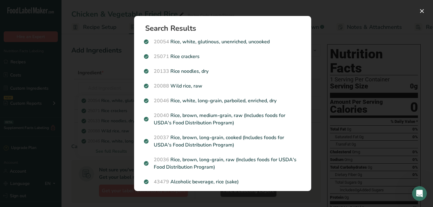
click at [329, 28] on div "Search results modal" at bounding box center [216, 103] width 433 height 207
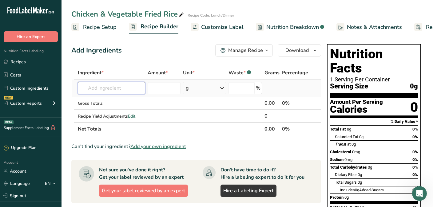
click at [125, 94] on input "text" at bounding box center [111, 88] width 67 height 12
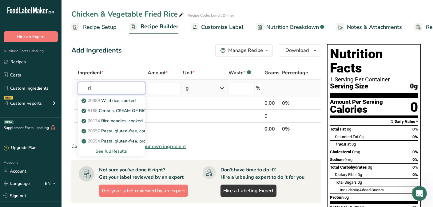
type input "r"
type input "white rice cooked"
click at [120, 149] on div "See full Results" at bounding box center [111, 151] width 57 height 6
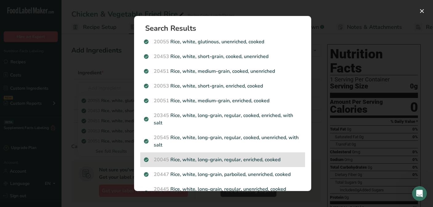
click at [199, 161] on p "20045 Rice, white, long-grain, regular, enriched, cooked" at bounding box center [222, 159] width 157 height 7
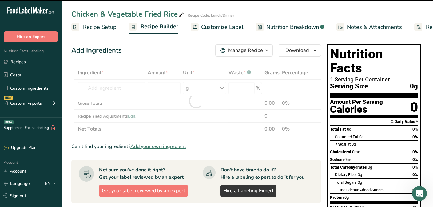
type input "0"
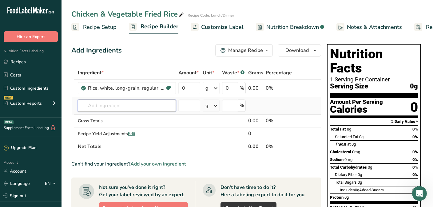
click at [117, 105] on input "text" at bounding box center [127, 106] width 98 height 12
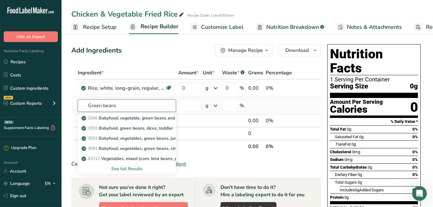
type input "Green beans"
click at [125, 169] on div "See full Results" at bounding box center [127, 169] width 88 height 6
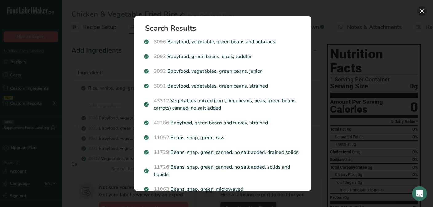
click at [387, 9] on button "Search results modal" at bounding box center [422, 11] width 10 height 10
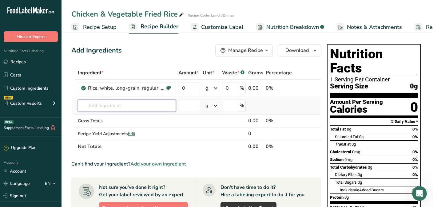
click at [117, 109] on input "text" at bounding box center [127, 106] width 98 height 12
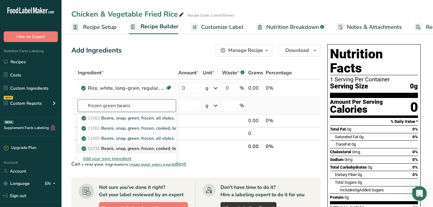
click at [104, 108] on input "frozen green beans" at bounding box center [127, 106] width 98 height 12
type input "frozen green beans"
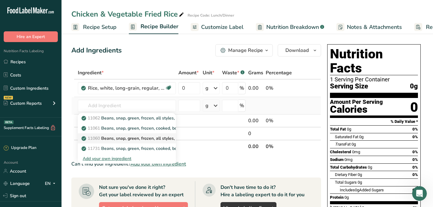
click at [154, 139] on p "11060 Beans, snap, green, frozen, all styles, unprepared (Includes foods for US…" at bounding box center [196, 138] width 226 height 6
type input "Beans, snap, green, frozen, all styles, unprepared (Includes foods for USDA's F…"
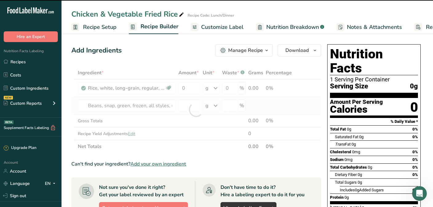
type input "0"
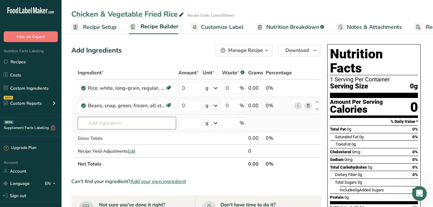
click at [125, 127] on input "text" at bounding box center [127, 123] width 98 height 12
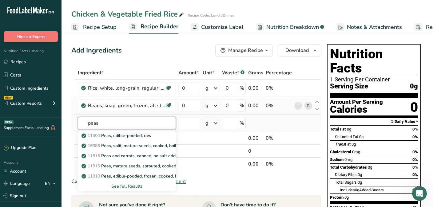
type input "peas"
click at [127, 186] on div "See full Results" at bounding box center [127, 186] width 88 height 6
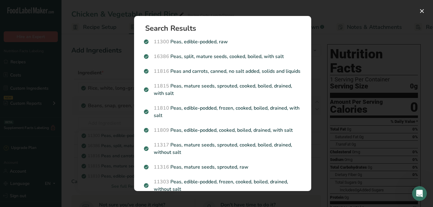
click at [314, 17] on div "Search Results 11300 Peas, edible-podded, raw 16386 Peas, split, mature seeds, …" at bounding box center [222, 103] width 197 height 195
click at [387, 13] on button "Search results modal" at bounding box center [422, 11] width 10 height 10
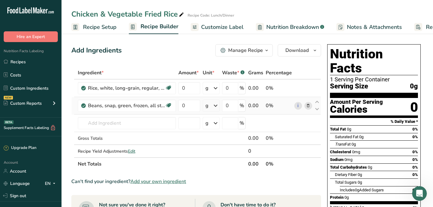
click at [161, 182] on span "Add your own ingredient" at bounding box center [158, 181] width 56 height 7
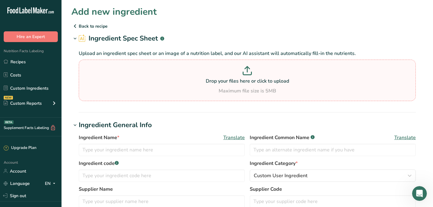
click at [250, 73] on icon at bounding box center [247, 70] width 9 height 9
click at [250, 73] on input "Drop your files here or click to upload Maximum file size is 5MB" at bounding box center [247, 81] width 337 height 42
type input "C:\fakepath\IMG_5580.jpeg"
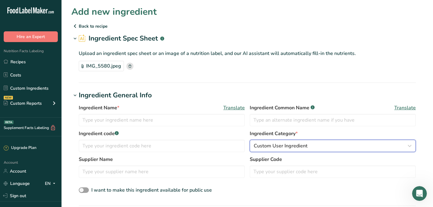
drag, startPoint x: 384, startPoint y: 160, endPoint x: 279, endPoint y: 160, distance: 105.2
click at [361, 150] on button "Custom User Ingredient" at bounding box center [333, 146] width 166 height 12
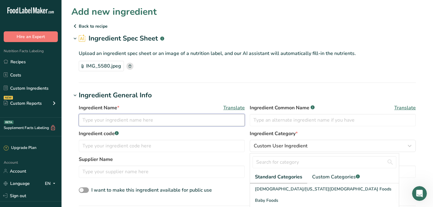
click at [181, 120] on input "text" at bounding box center [162, 120] width 166 height 12
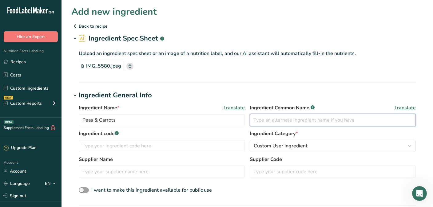
click at [282, 122] on input "text" at bounding box center [333, 120] width 166 height 12
click at [95, 121] on input "Peas & Carrots" at bounding box center [162, 120] width 166 height 12
type input "Peas & Carrots"
click at [264, 122] on input "text" at bounding box center [333, 120] width 166 height 12
type input "Peas & Carrots"
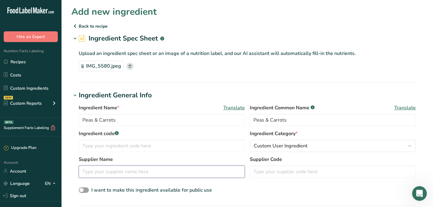
click at [156, 175] on input "text" at bounding box center [162, 172] width 166 height 12
click at [99, 174] on input "Greater Vaule" at bounding box center [162, 172] width 166 height 12
click at [105, 173] on input "Great Vaule" at bounding box center [162, 172] width 166 height 12
type input "Great Value"
click at [80, 190] on span at bounding box center [84, 191] width 10 height 6
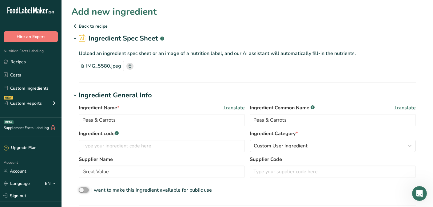
click at [80, 190] on input "I want to make this ingredient available for public use" at bounding box center [81, 190] width 4 height 4
checkbox input "true"
click at [239, 182] on div "Ingredient Name * Translate Peas & Carrots Ingredient Common Name .a-a{fill:#34…" at bounding box center [247, 150] width 352 height 98
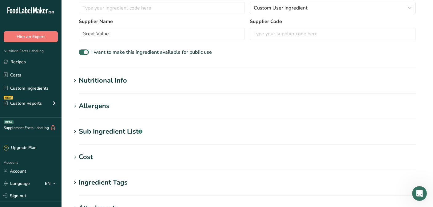
scroll to position [148, 0]
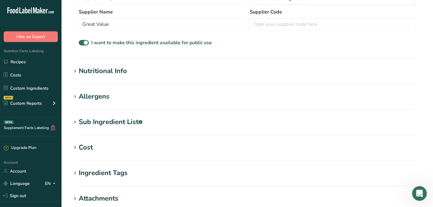
click at [89, 70] on div "Nutritional Info" at bounding box center [103, 71] width 48 height 10
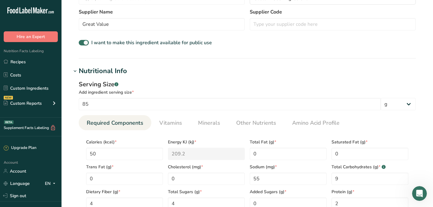
click at [311, 71] on h1 "Nutritional Info" at bounding box center [247, 71] width 352 height 10
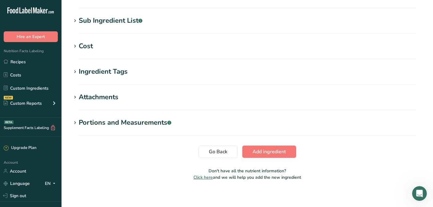
scroll to position [252, 0]
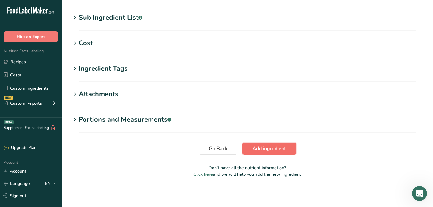
click at [273, 150] on span "Add ingredient" at bounding box center [269, 148] width 34 height 7
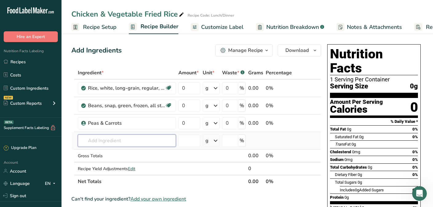
click at [133, 142] on input "text" at bounding box center [127, 141] width 98 height 12
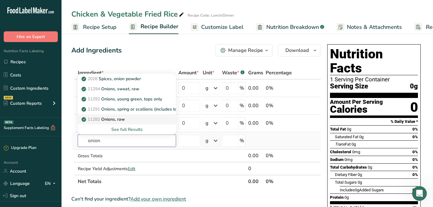
type input "onion"
click at [121, 118] on p "11282 Onions, raw" at bounding box center [104, 119] width 42 height 6
type input "Onions, raw"
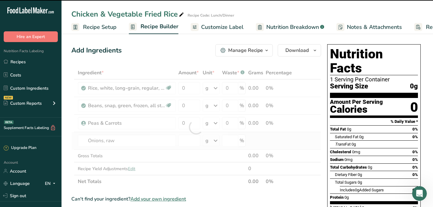
type input "0"
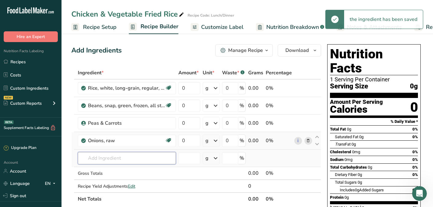
click at [98, 159] on input "text" at bounding box center [127, 158] width 98 height 12
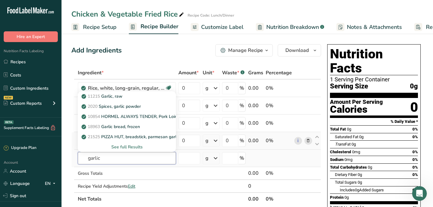
type input "garlic"
click at [121, 149] on div "See full Results" at bounding box center [127, 147] width 88 height 6
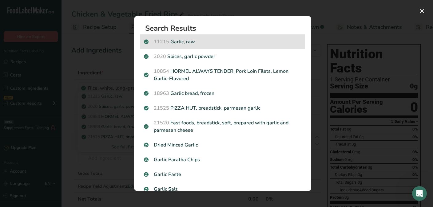
click at [200, 44] on p "11215 Garlic, raw" at bounding box center [222, 41] width 157 height 7
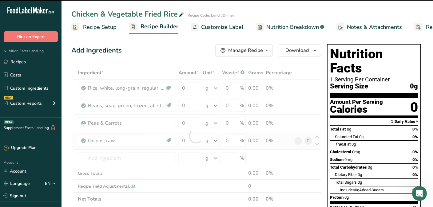
type input "0"
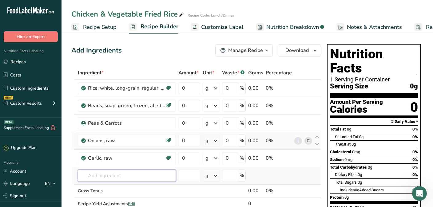
click at [115, 175] on input "text" at bounding box center [127, 176] width 98 height 12
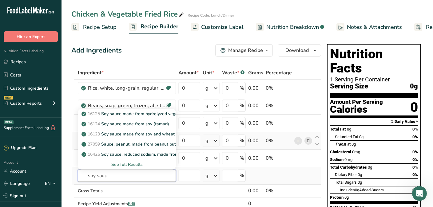
type input "soy sauc"
click at [121, 165] on div "See full Results" at bounding box center [127, 164] width 88 height 6
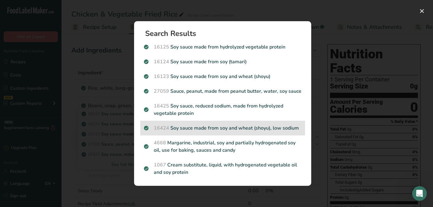
click at [183, 128] on p "16424 Soy sauce made from soy and wheat (shoyu), low sodium" at bounding box center [222, 128] width 157 height 7
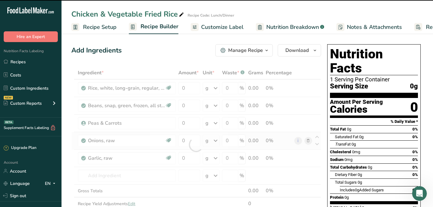
type input "0"
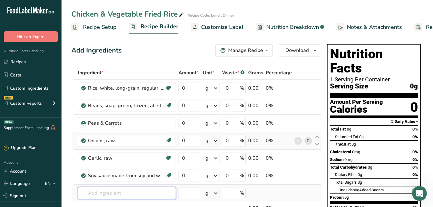
click at [116, 189] on input "text" at bounding box center [127, 193] width 98 height 12
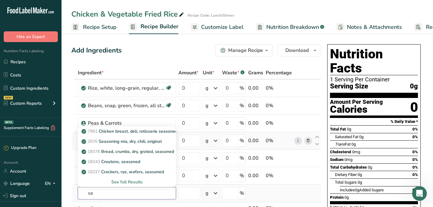
type input "s"
type input "Ses"
click at [122, 133] on p "4058 Oil, sesame, salad or cooking" at bounding box center [119, 131] width 73 height 6
type input "Oil, sesame, salad or cooking"
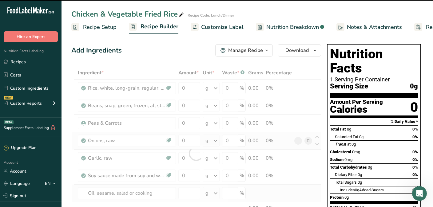
type input "0"
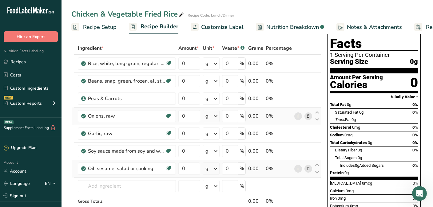
scroll to position [37, 0]
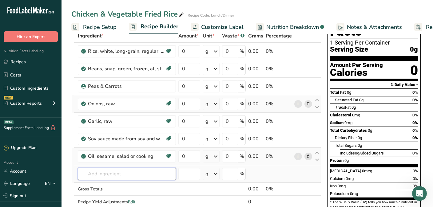
click at [154, 175] on input "text" at bounding box center [127, 174] width 98 height 12
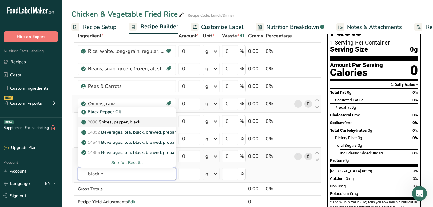
type input "black p"
click at [143, 121] on div "2030 Spices, pepper, black" at bounding box center [122, 122] width 78 height 6
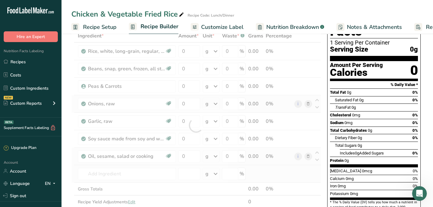
type input "Spices, pepper, black"
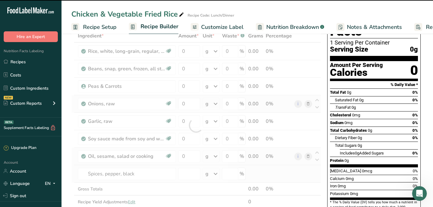
type input "0"
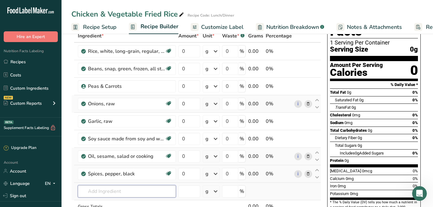
click at [113, 193] on input "text" at bounding box center [127, 191] width 98 height 12
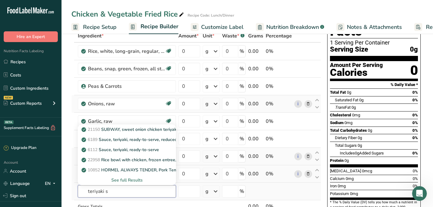
type input "teriyaki s"
click at [119, 182] on div "See full Results" at bounding box center [127, 180] width 88 height 6
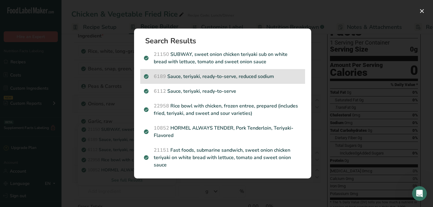
click at [189, 78] on p "6189 Sauce, teriyaki, ready-to-serve, reduced sodium" at bounding box center [222, 76] width 157 height 7
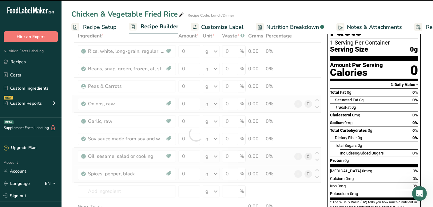
type input "0"
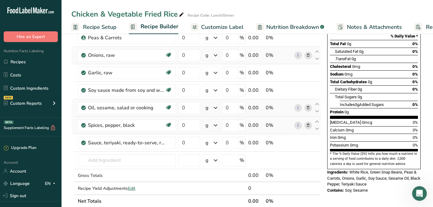
scroll to position [86, 0]
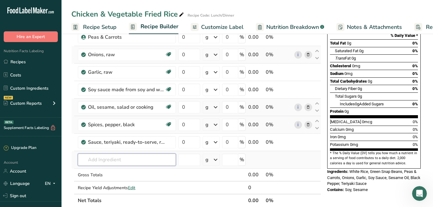
click at [131, 160] on input "text" at bounding box center [127, 160] width 98 height 12
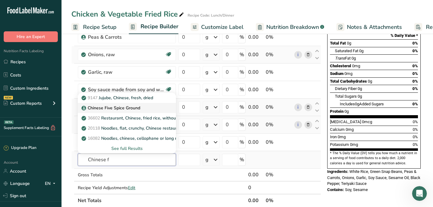
type input "Chinese f"
click at [126, 108] on p "Chinese Five Spice Ground" at bounding box center [111, 108] width 57 height 6
type input "Chinese Five Spice Ground"
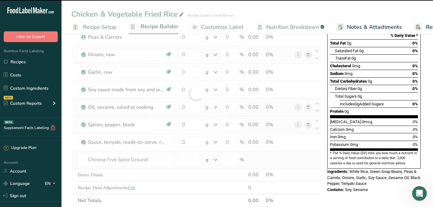
type input "0"
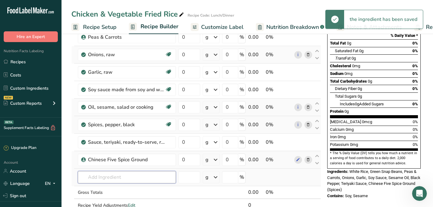
click at [96, 177] on input "text" at bounding box center [127, 177] width 98 height 12
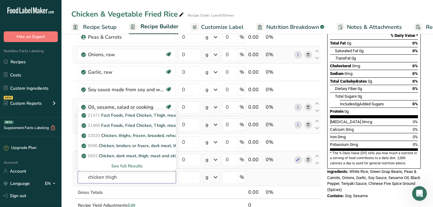
type input "chicken thigh"
click at [113, 165] on div "See full Results" at bounding box center [127, 166] width 88 height 6
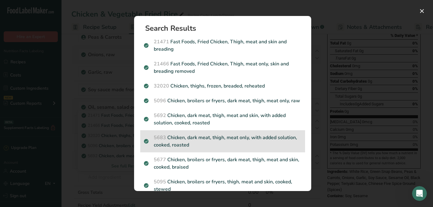
click at [270, 141] on p "5683 Chicken, dark meat, thigh, meat only, with added solution, cooked, roasted" at bounding box center [222, 141] width 157 height 15
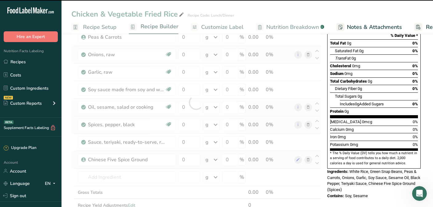
type input "0"
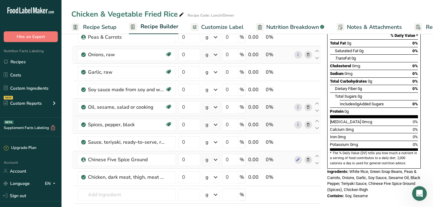
click at [321, 175] on table "Ingredient * Amount * Unit * Waste * .a-a{fill:#347362;}.b-a{fill:#fff;} Grams …" at bounding box center [196, 111] width 250 height 262
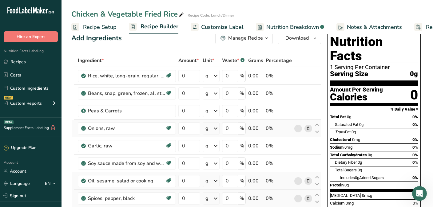
scroll to position [0, 0]
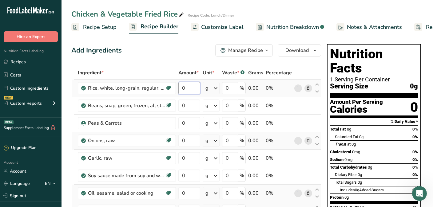
click at [187, 91] on input "0" at bounding box center [189, 88] width 22 height 12
type input "4"
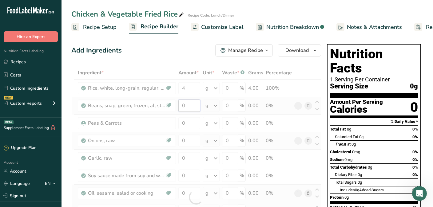
click at [189, 106] on div "Ingredient * Amount * Unit * Waste * .a-a{fill:#347362;}.b-a{fill:#fff;} Grams …" at bounding box center [196, 197] width 250 height 262
click at [219, 88] on div "Ingredient * Amount * Unit * Waste * .a-a{fill:#347362;}.b-a{fill:#fff;} Grams …" at bounding box center [196, 197] width 250 height 262
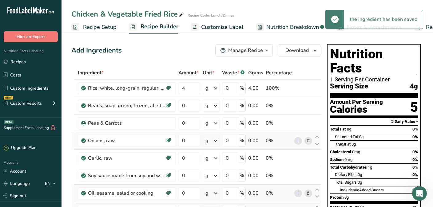
click at [217, 88] on icon at bounding box center [215, 88] width 7 height 11
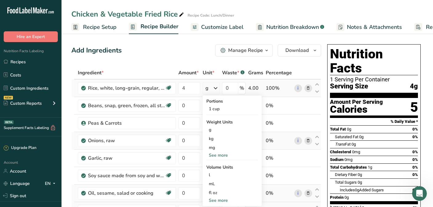
click at [218, 156] on div "See more" at bounding box center [232, 155] width 52 height 6
click at [217, 175] on div "oz" at bounding box center [232, 174] width 52 height 9
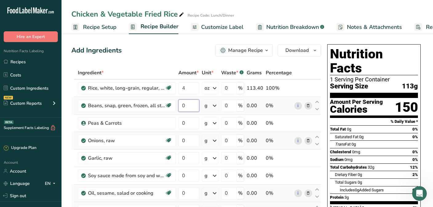
click at [191, 106] on input "0" at bounding box center [188, 106] width 21 height 12
click at [216, 106] on div "Ingredient * Amount * Unit * Waste * .a-a{fill:#347362;}.b-a{fill:#fff;} Grams …" at bounding box center [196, 197] width 250 height 262
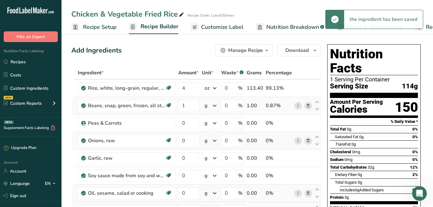
click at [216, 106] on icon at bounding box center [214, 105] width 7 height 11
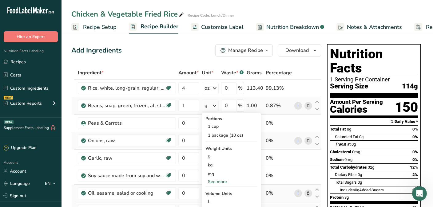
click at [216, 183] on div "See more" at bounding box center [231, 182] width 52 height 6
click at [213, 200] on div "oz" at bounding box center [231, 200] width 52 height 9
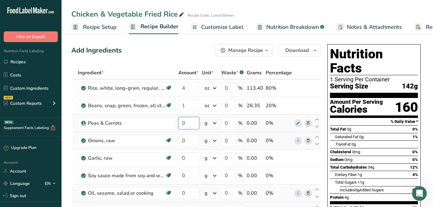
click at [189, 123] on input "0" at bounding box center [188, 123] width 21 height 12
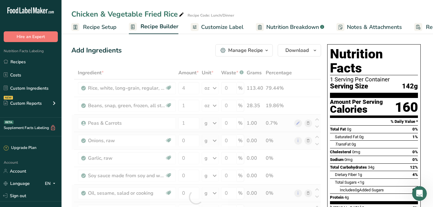
click at [214, 123] on div "Ingredient * Amount * Unit * Waste * .a-a{fill:#347362;}.b-a{fill:#fff;} Grams …" at bounding box center [196, 197] width 250 height 262
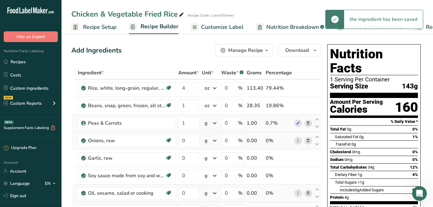
click at [214, 123] on icon at bounding box center [214, 123] width 7 height 11
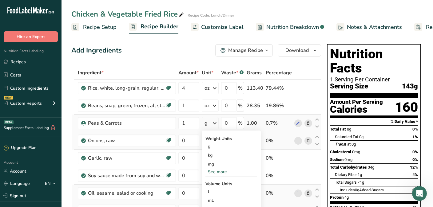
click at [217, 172] on div "See more" at bounding box center [231, 172] width 52 height 6
click at [215, 191] on div "oz" at bounding box center [231, 191] width 52 height 9
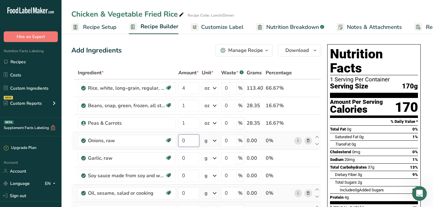
click at [190, 143] on input "0" at bounding box center [188, 141] width 21 height 12
click at [187, 157] on input "0" at bounding box center [188, 158] width 21 height 12
click at [216, 158] on div "Ingredient * Amount * Unit * Waste * .a-a{fill:#347362;}.b-a{fill:#fff;} Grams …" at bounding box center [196, 197] width 250 height 262
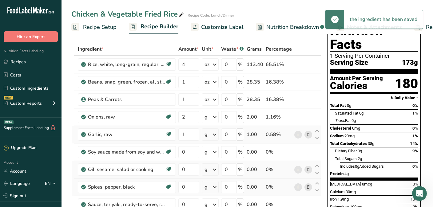
scroll to position [25, 0]
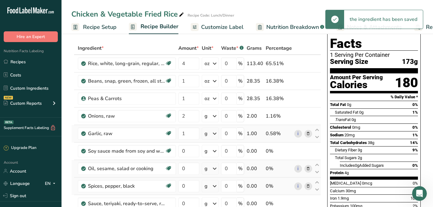
click at [216, 135] on icon at bounding box center [214, 133] width 7 height 11
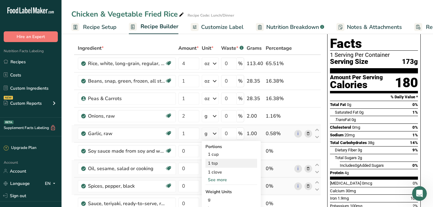
click at [217, 163] on div "1 tsp" at bounding box center [231, 163] width 52 height 9
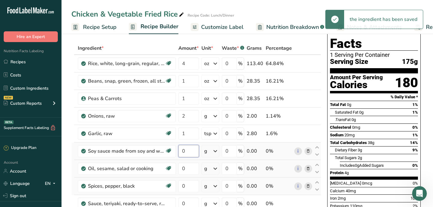
click at [188, 152] on input "0" at bounding box center [188, 151] width 21 height 12
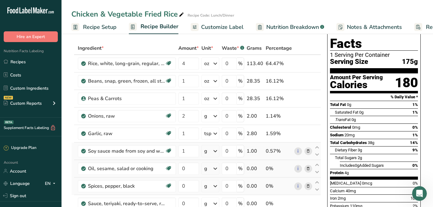
click at [217, 151] on div "Ingredient * Amount * Unit * Waste * .a-a{fill:#347362;}.b-a{fill:#fff;} Grams …" at bounding box center [196, 173] width 250 height 262
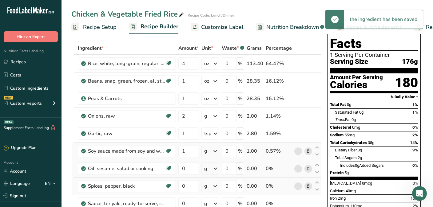
click at [217, 151] on icon at bounding box center [215, 151] width 7 height 11
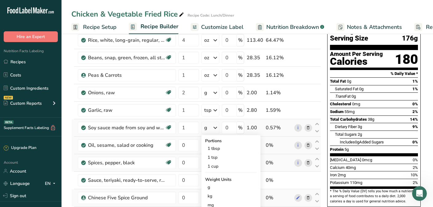
scroll to position [49, 0]
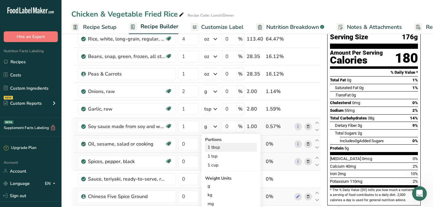
click at [218, 148] on div "1 tbsp" at bounding box center [231, 147] width 52 height 9
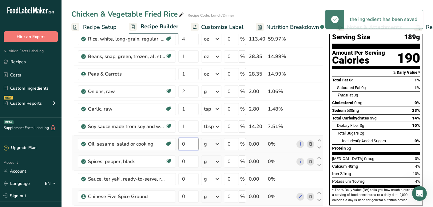
click at [189, 144] on input "0" at bounding box center [188, 144] width 20 height 12
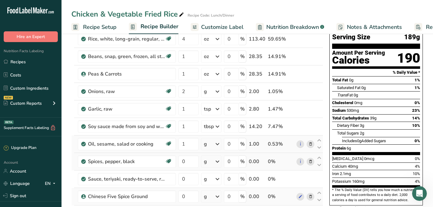
click at [218, 145] on div "Ingredient * Amount * Unit * Waste * .a-a{fill:#347362;}.b-a{fill:#fff;} Grams …" at bounding box center [197, 148] width 252 height 262
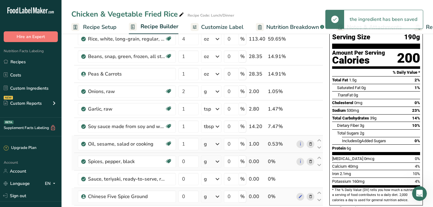
click at [218, 145] on icon at bounding box center [217, 144] width 7 height 11
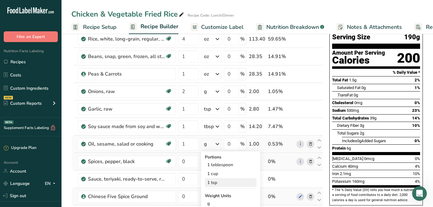
click at [214, 181] on div "1 tsp" at bounding box center [231, 182] width 52 height 9
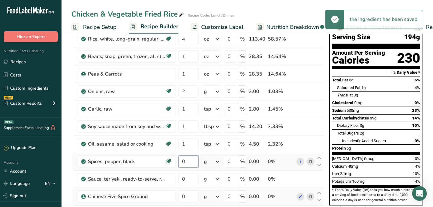
click at [189, 163] on input "0" at bounding box center [188, 162] width 20 height 12
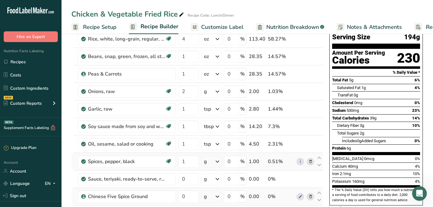
click at [219, 162] on div "Ingredient * Amount * Unit * Waste * .a-a{fill:#347362;}.b-a{fill:#fff;} Grams …" at bounding box center [197, 148] width 252 height 262
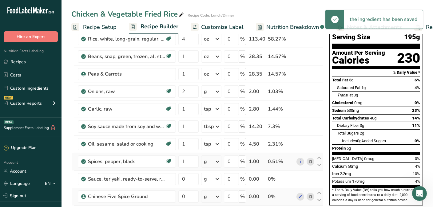
click at [219, 162] on icon at bounding box center [217, 161] width 7 height 11
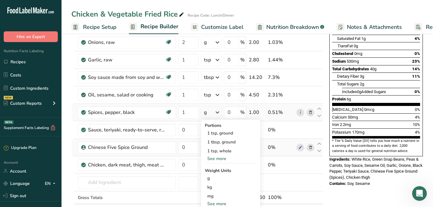
scroll to position [111, 0]
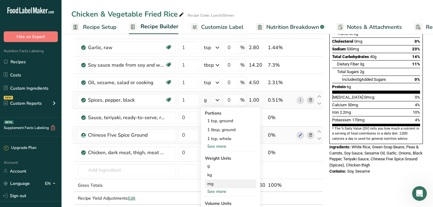
click at [214, 183] on div "mg" at bounding box center [231, 184] width 52 height 9
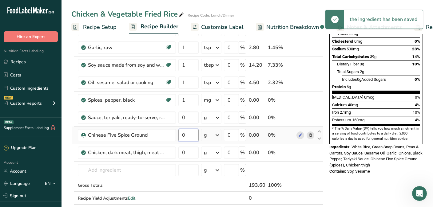
click at [190, 134] on input "0" at bounding box center [188, 135] width 20 height 12
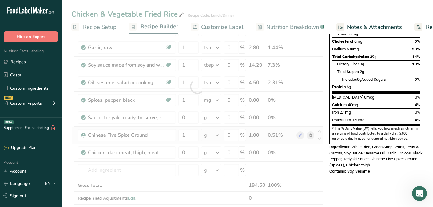
click at [220, 135] on div "Ingredient * Amount * Unit * Waste * .a-a{fill:#347362;}.b-a{fill:#fff;} Grams …" at bounding box center [197, 87] width 252 height 262
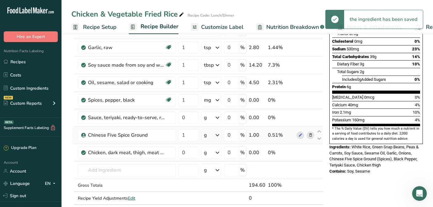
click at [218, 135] on icon at bounding box center [217, 135] width 7 height 11
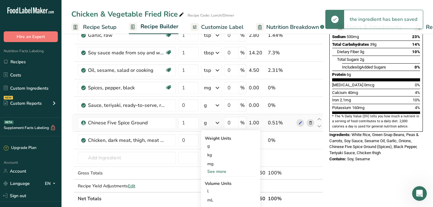
scroll to position [135, 0]
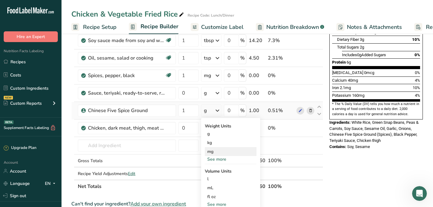
click at [217, 148] on div "mg" at bounding box center [231, 151] width 52 height 9
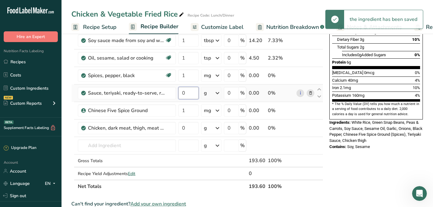
click at [192, 94] on input "0" at bounding box center [188, 93] width 20 height 12
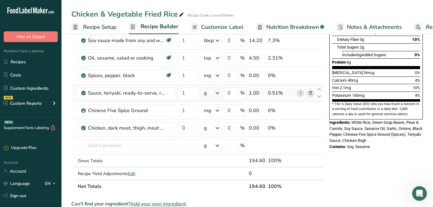
click at [218, 93] on div "Ingredient * Amount * Unit * Waste * .a-a{fill:#347362;}.b-a{fill:#fff;} Grams …" at bounding box center [197, 62] width 252 height 262
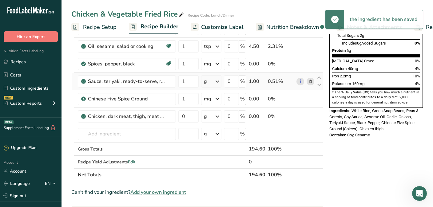
scroll to position [148, 0]
click at [216, 82] on icon at bounding box center [217, 80] width 7 height 11
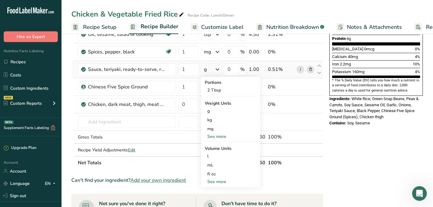
scroll to position [160, 0]
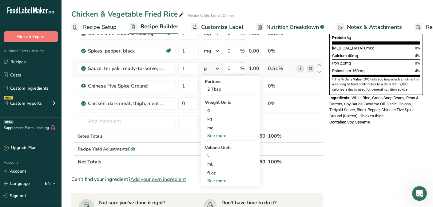
click at [217, 137] on div "See more" at bounding box center [231, 136] width 52 height 6
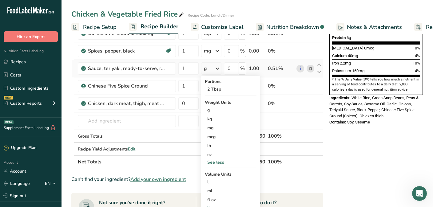
click at [215, 161] on div "See less" at bounding box center [231, 162] width 52 height 6
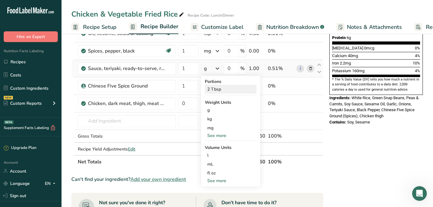
click at [218, 91] on div "2 Tbsp" at bounding box center [231, 89] width 52 height 9
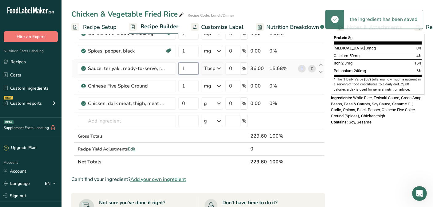
click at [188, 69] on input "1" at bounding box center [188, 68] width 20 height 12
click at [322, 122] on td at bounding box center [320, 122] width 7 height 18
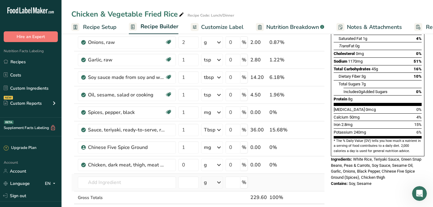
scroll to position [111, 0]
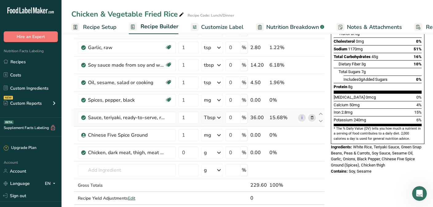
click at [218, 118] on icon at bounding box center [218, 117] width 7 height 11
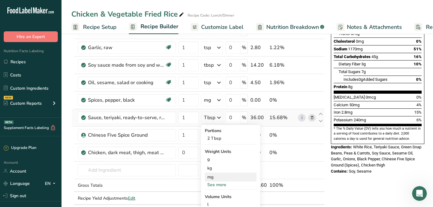
click at [214, 177] on div "mg" at bounding box center [231, 177] width 52 height 9
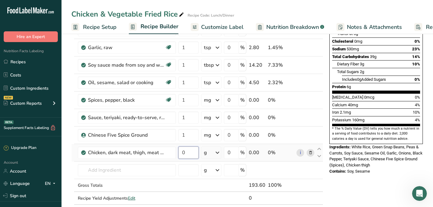
click at [186, 151] on input "0" at bounding box center [188, 153] width 20 height 12
click at [218, 152] on div "Ingredient * Amount * Unit * Waste * .a-a{fill:#347362;}.b-a{fill:#fff;} Grams …" at bounding box center [197, 87] width 252 height 262
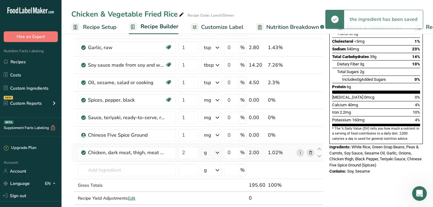
click at [218, 152] on icon at bounding box center [217, 152] width 7 height 11
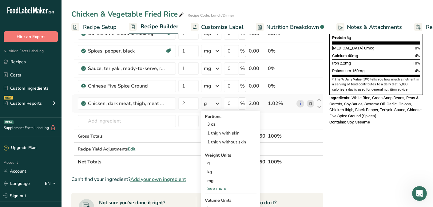
scroll to position [172, 0]
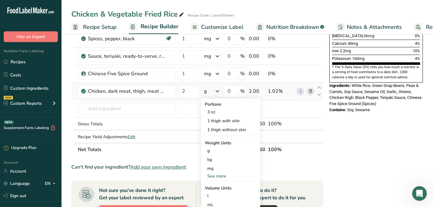
click at [220, 175] on div "See more" at bounding box center [231, 176] width 52 height 6
click at [215, 196] on div "oz" at bounding box center [231, 195] width 52 height 9
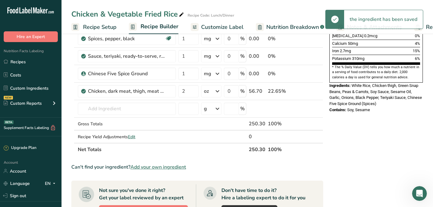
click at [349, 144] on div "Nutrition Facts 1 Serving Per Container Serving Size 250g Amount Per Serving Ca…" at bounding box center [376, 117] width 98 height 494
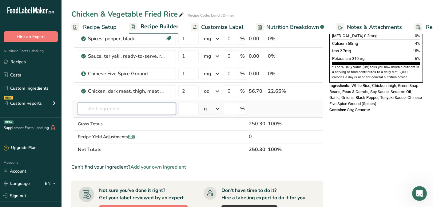
click at [122, 108] on input "text" at bounding box center [127, 109] width 98 height 12
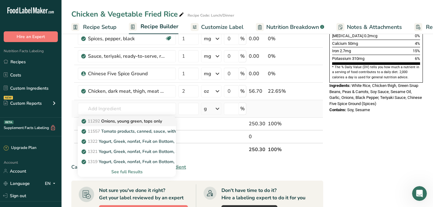
click at [116, 122] on p "11292 Onions, young green, tops only" at bounding box center [122, 121] width 79 height 6
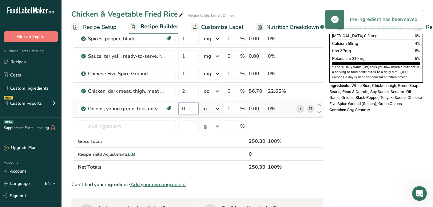
click at [186, 109] on input "0" at bounding box center [188, 109] width 20 height 12
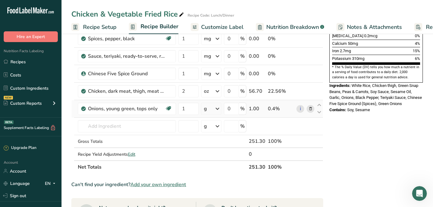
click at [219, 109] on div "Ingredient * Amount * Unit * Waste * .a-a{fill:#347362;}.b-a{fill:#fff;} Grams …" at bounding box center [197, 33] width 252 height 279
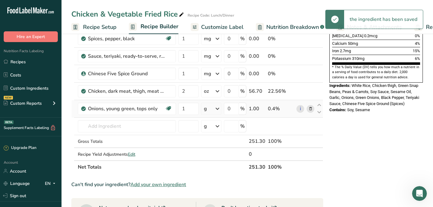
click at [219, 109] on icon at bounding box center [217, 108] width 7 height 11
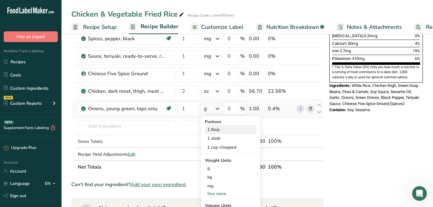
click at [215, 129] on div "1 tbsp" at bounding box center [231, 129] width 52 height 9
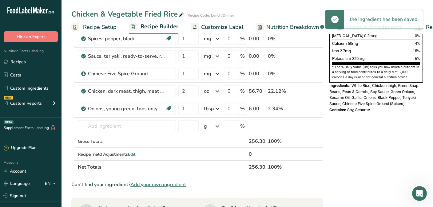
click at [339, 142] on div "Nutrition Facts 1 Serving Per Container Serving Size 256g Amount Per Serving Ca…" at bounding box center [376, 126] width 98 height 512
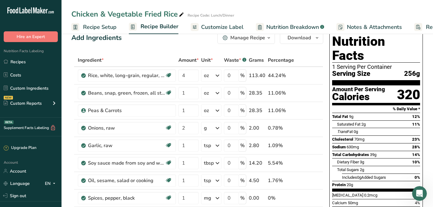
scroll to position [0, 0]
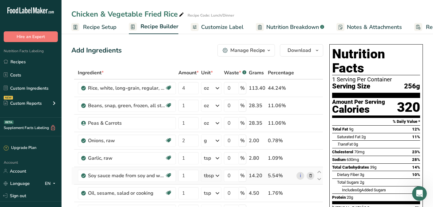
click at [220, 177] on icon at bounding box center [217, 175] width 7 height 11
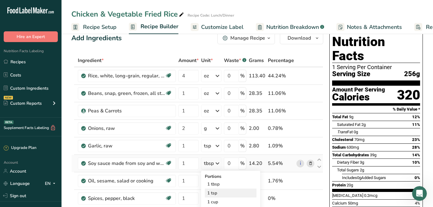
click at [217, 194] on div "1 tsp" at bounding box center [231, 193] width 52 height 9
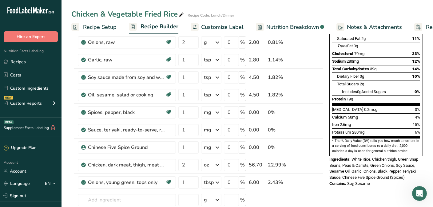
scroll to position [111, 0]
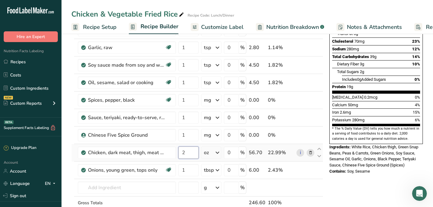
click at [192, 151] on input "2" at bounding box center [188, 153] width 20 height 12
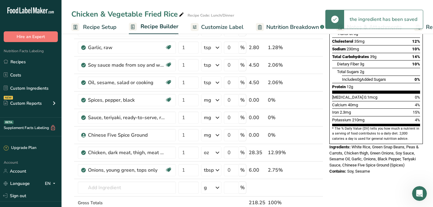
click at [323, 111] on div "Add Ingredients Manage Recipe Delete Recipe Duplicate Recipe Scale Recipe Save …" at bounding box center [198, 187] width 255 height 512
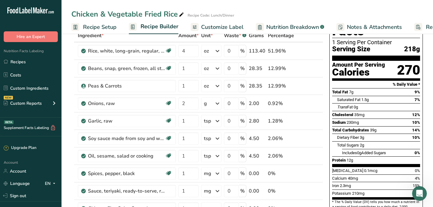
scroll to position [25, 0]
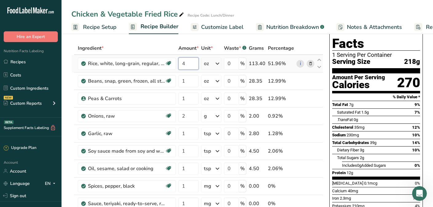
click at [187, 64] on input "4" at bounding box center [188, 63] width 20 height 12
click at [189, 65] on input "3.5" at bounding box center [188, 63] width 20 height 12
click at [188, 119] on input "2" at bounding box center [188, 116] width 20 height 12
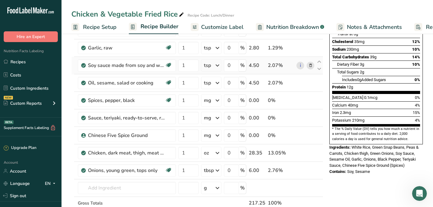
scroll to position [111, 0]
click at [219, 171] on icon at bounding box center [217, 170] width 7 height 11
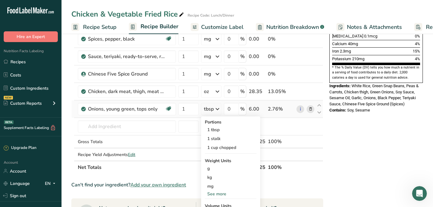
scroll to position [172, 0]
click at [220, 193] on div "See more" at bounding box center [231, 194] width 52 height 6
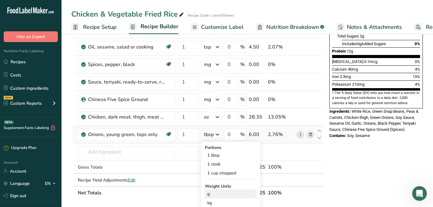
scroll to position [148, 0]
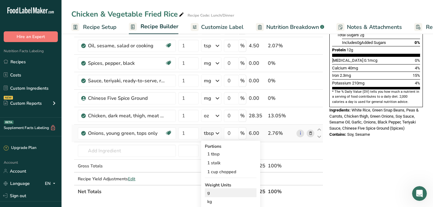
click at [213, 194] on div "g" at bounding box center [231, 192] width 52 height 9
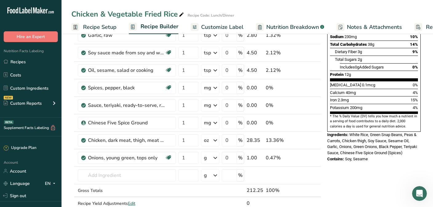
scroll to position [135, 0]
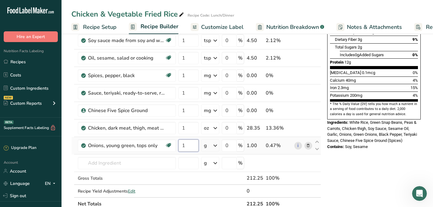
click at [185, 149] on input "1" at bounding box center [188, 146] width 20 height 12
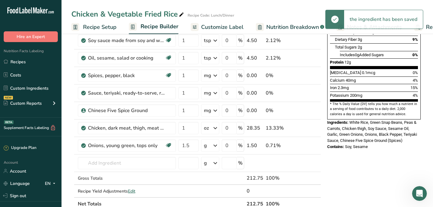
click at [344, 161] on div "Nutrition Facts 1 Serving Per Container Serving Size 213g Amount Per Serving Ca…" at bounding box center [374, 163] width 98 height 512
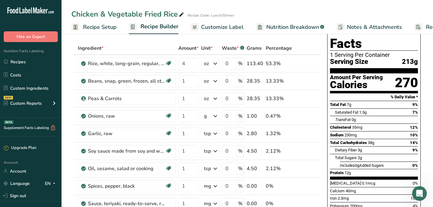
scroll to position [0, 0]
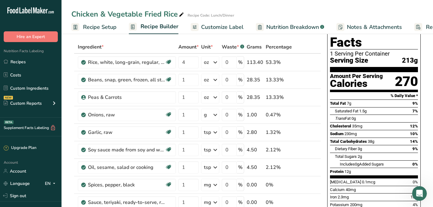
scroll to position [25, 0]
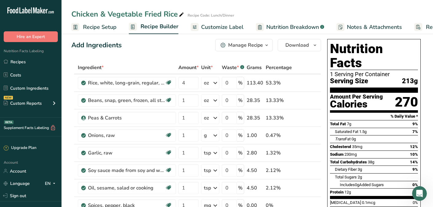
scroll to position [0, 0]
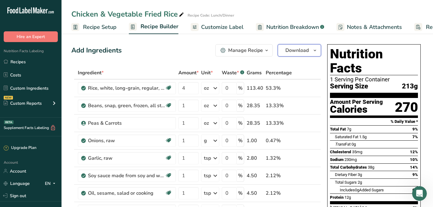
click at [315, 51] on icon "button" at bounding box center [314, 51] width 5 height 8
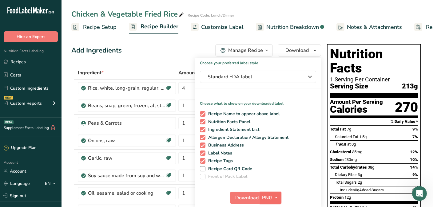
click at [276, 196] on icon "button" at bounding box center [276, 198] width 5 height 8
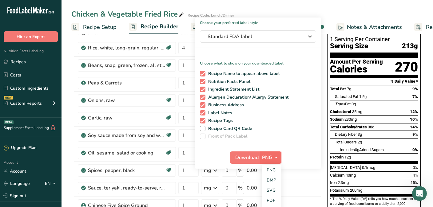
scroll to position [49, 0]
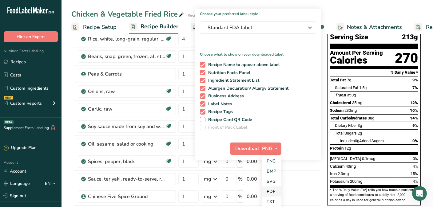
click at [273, 191] on link "PDF" at bounding box center [272, 192] width 20 height 10
click at [260, 150] on button "PDF" at bounding box center [270, 149] width 20 height 12
click at [292, 133] on div "Choose your preferred label style Standard FDA label Standard FDA label The mos…" at bounding box center [258, 84] width 126 height 151
click at [274, 148] on icon "button" at bounding box center [275, 149] width 5 height 8
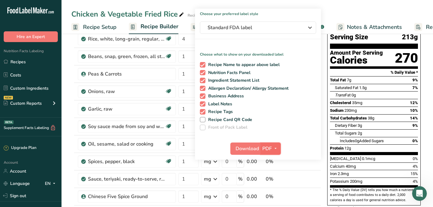
click at [264, 148] on span "PDF" at bounding box center [267, 148] width 10 height 7
click at [269, 191] on link "PDF" at bounding box center [271, 192] width 20 height 10
click at [244, 149] on span "Download" at bounding box center [247, 148] width 23 height 7
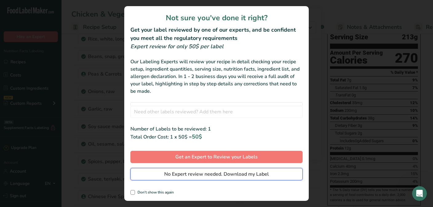
click at [212, 178] on button "No Expert review needed. Download my Label" at bounding box center [216, 174] width 172 height 12
